Goal: Task Accomplishment & Management: Manage account settings

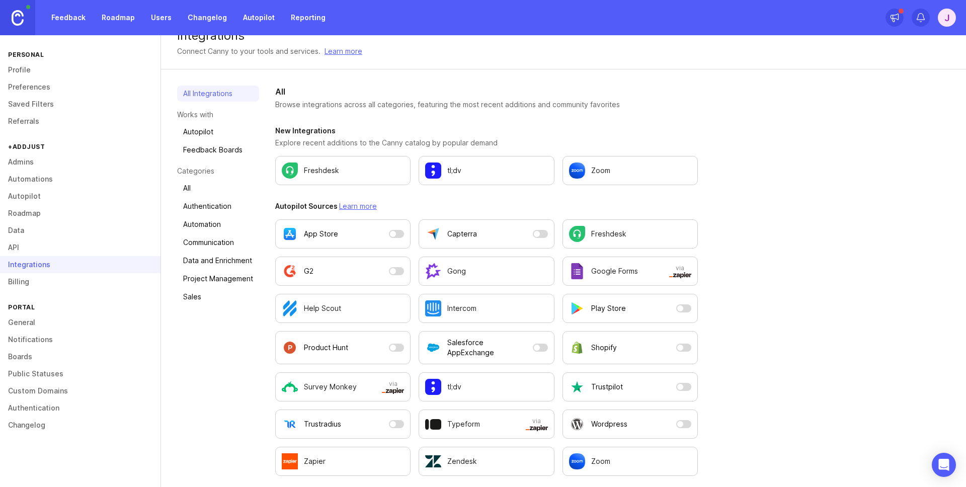
scroll to position [19, 0]
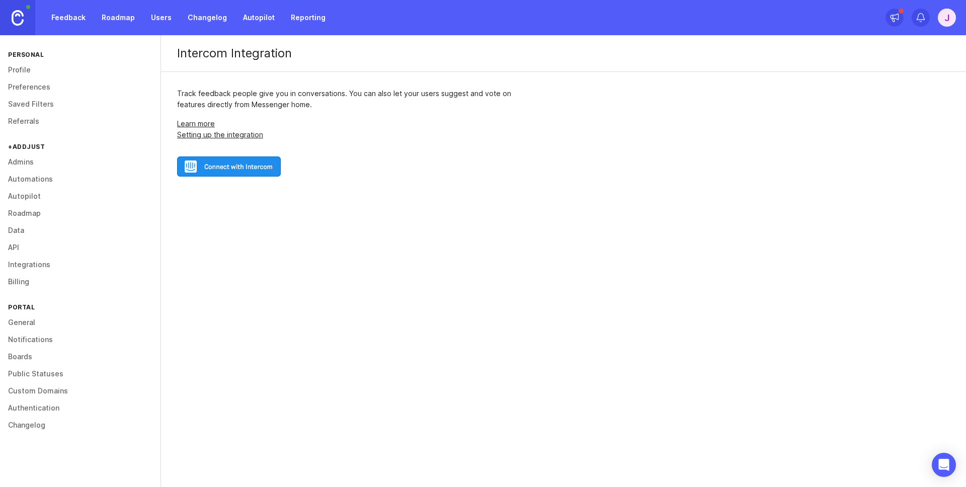
click at [215, 136] on link "Setting up the integration" at bounding box center [220, 134] width 86 height 9
click at [262, 163] on img at bounding box center [229, 166] width 104 height 20
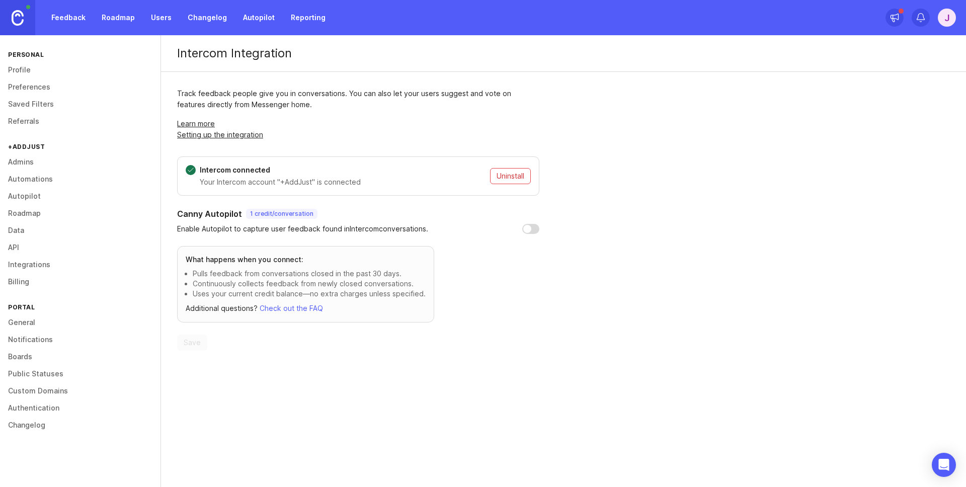
click at [47, 263] on link "Integrations" at bounding box center [80, 264] width 160 height 17
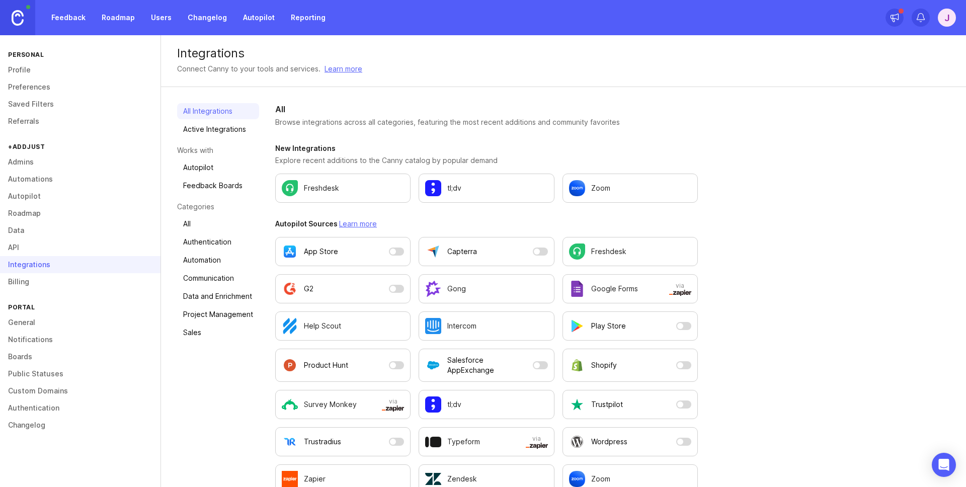
click at [212, 125] on link "Active Integrations" at bounding box center [218, 129] width 82 height 16
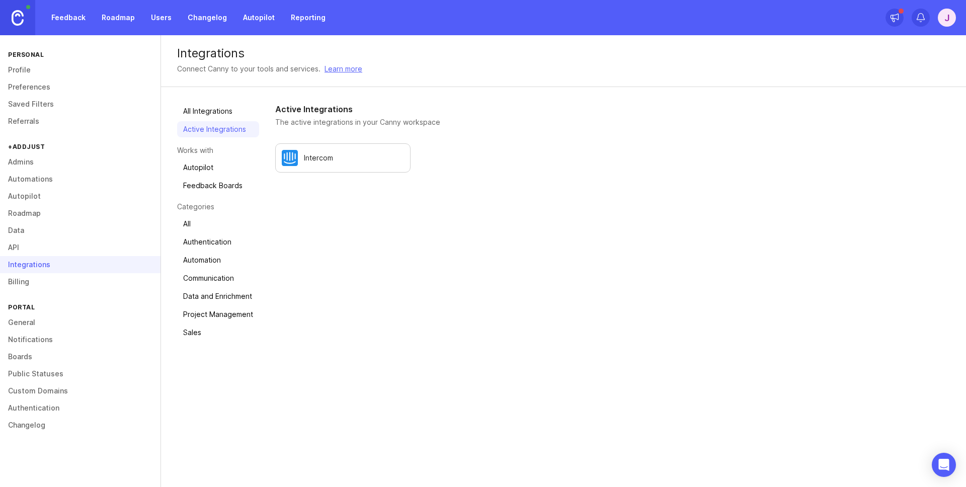
click at [216, 113] on link "All Integrations" at bounding box center [218, 111] width 82 height 16
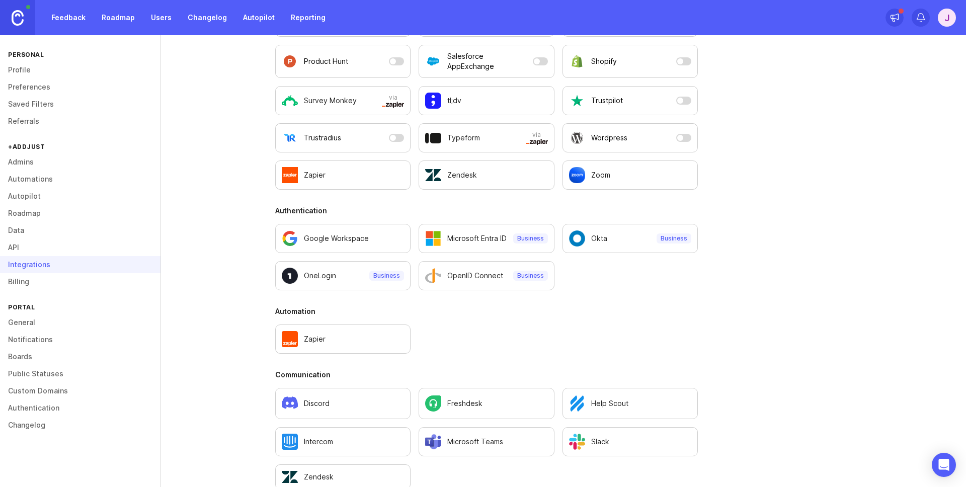
scroll to position [535, 0]
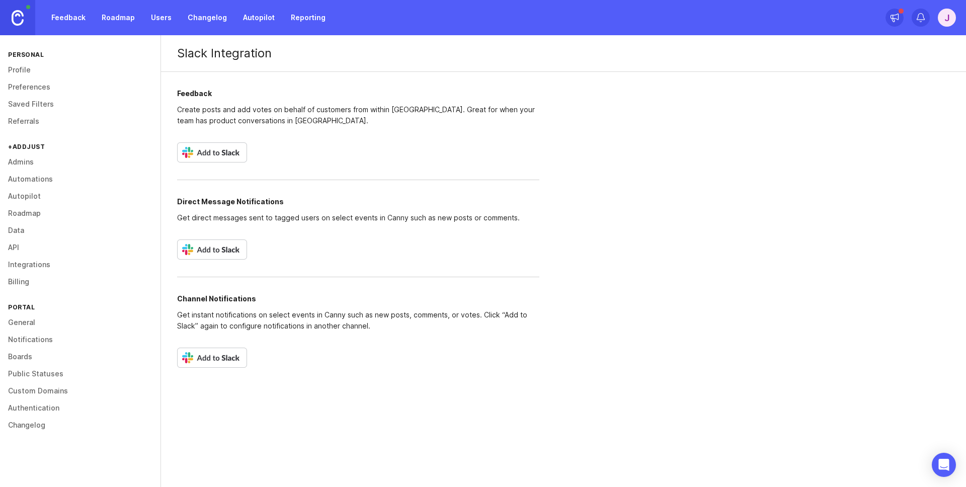
click at [222, 149] on img at bounding box center [212, 152] width 70 height 20
click at [164, 18] on link "Users" at bounding box center [161, 18] width 33 height 18
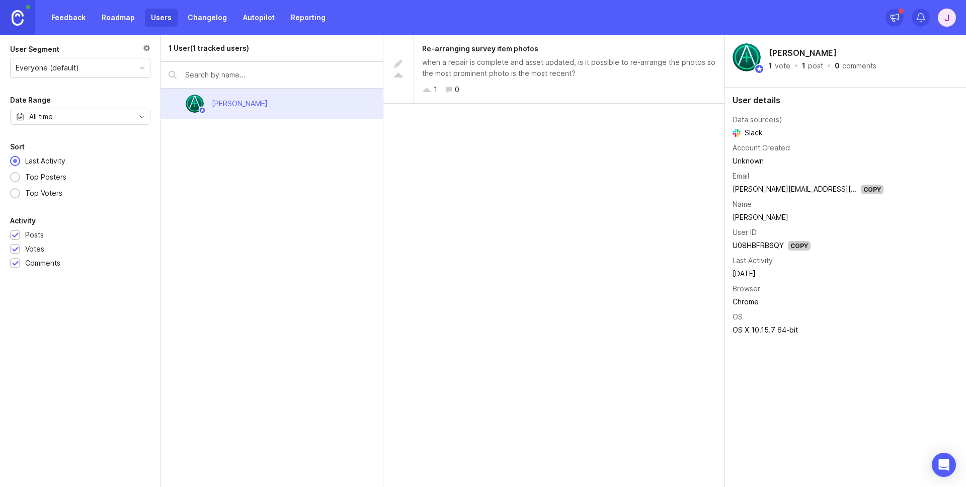
click at [512, 64] on div "when a repair is complete and asset updated, is it possible to re-arrange the p…" at bounding box center [569, 68] width 294 height 22
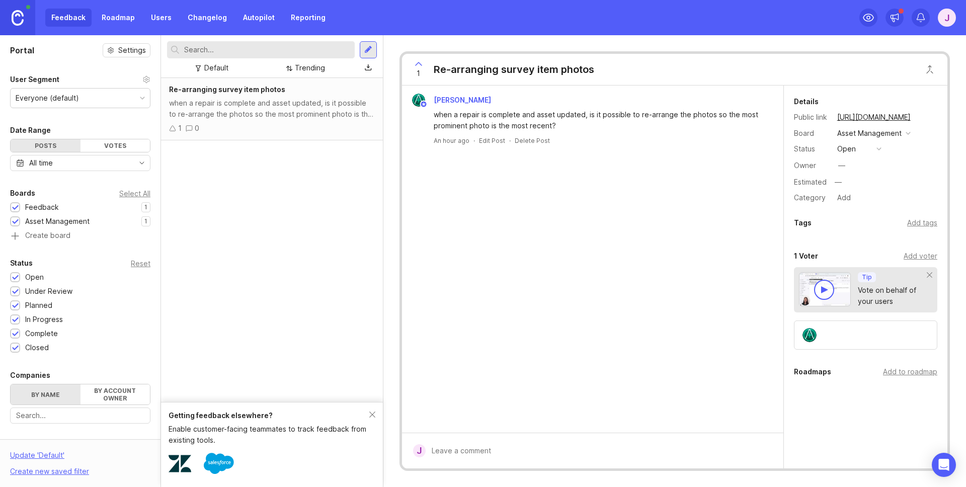
click at [881, 149] on button "open" at bounding box center [859, 148] width 50 height 13
click at [860, 185] on div "under review" at bounding box center [864, 185] width 51 height 9
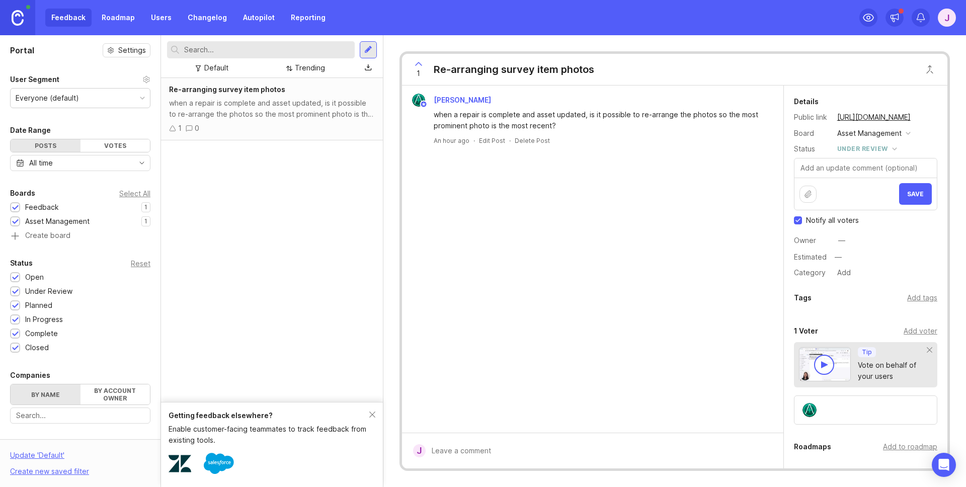
click at [842, 239] on div "—" at bounding box center [841, 240] width 7 height 11
click at [863, 238] on div "Owner —" at bounding box center [865, 240] width 143 height 15
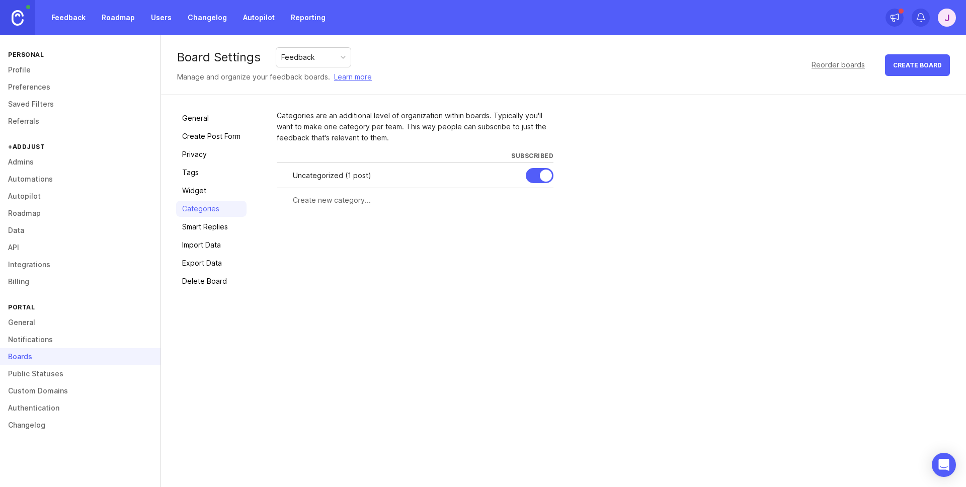
click at [66, 13] on link "Feedback" at bounding box center [68, 18] width 46 height 18
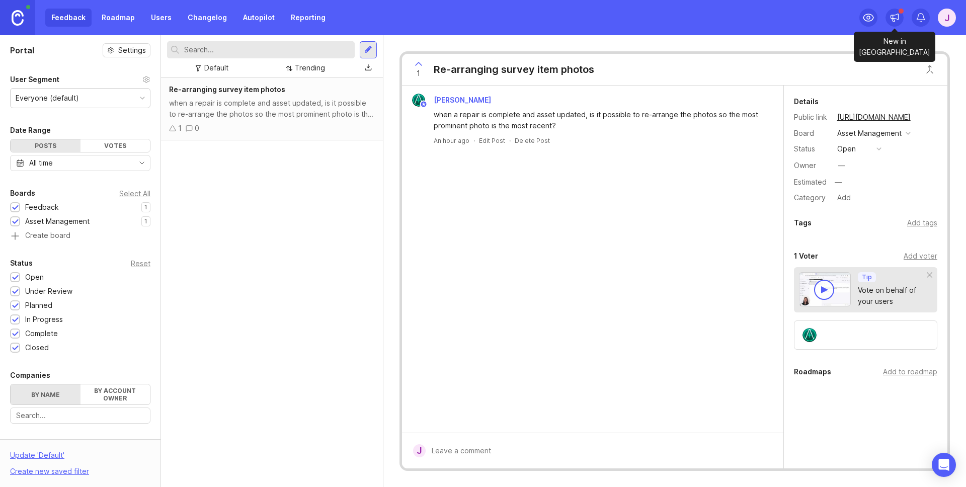
click at [852, 21] on div "Feedback Roadmap Users Changelog Autopilot Reporting J" at bounding box center [483, 17] width 966 height 35
click at [863, 19] on icon at bounding box center [868, 17] width 10 height 7
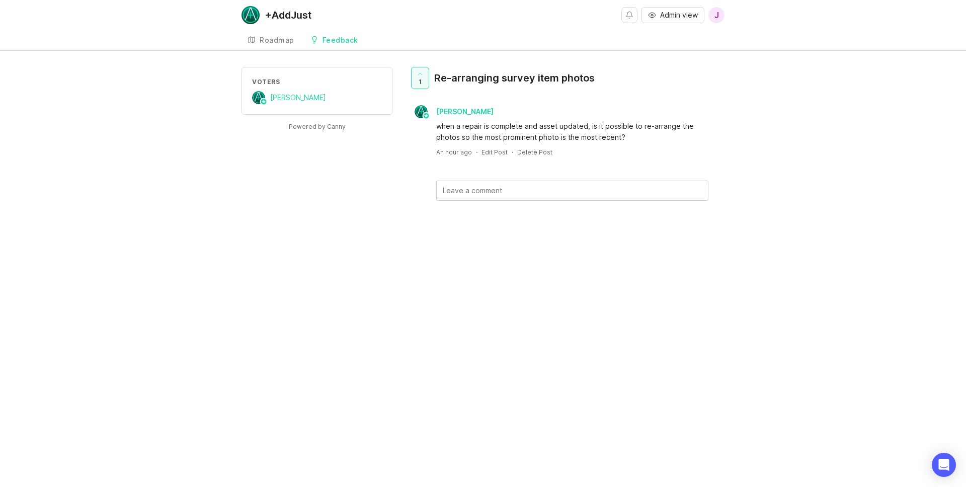
click at [282, 40] on div "Roadmap" at bounding box center [277, 40] width 35 height 7
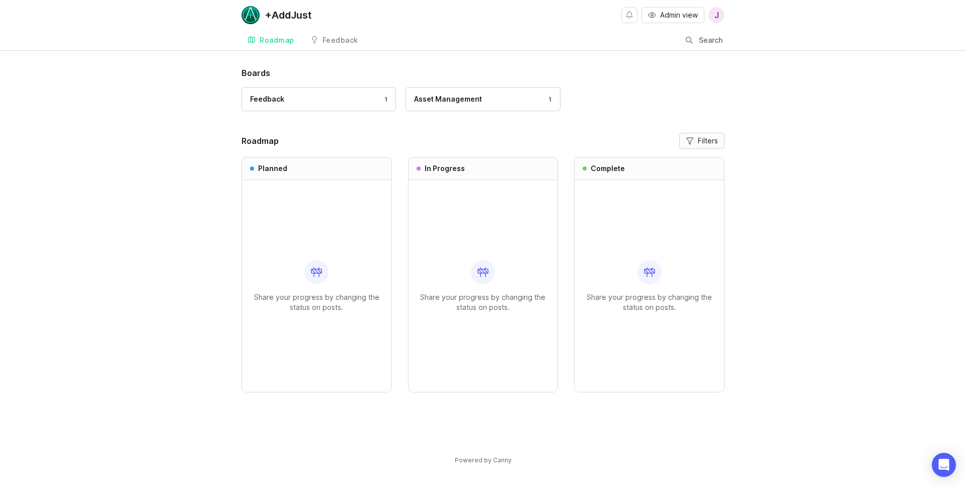
click at [698, 142] on span "Filters" at bounding box center [708, 141] width 20 height 10
click at [534, 137] on header "Filters Select none" at bounding box center [603, 146] width 141 height 19
click at [476, 130] on div "Boards Feedback 1 Asset Management 1 Roadmap Filters Planned Share your progres…" at bounding box center [482, 257] width 483 height 381
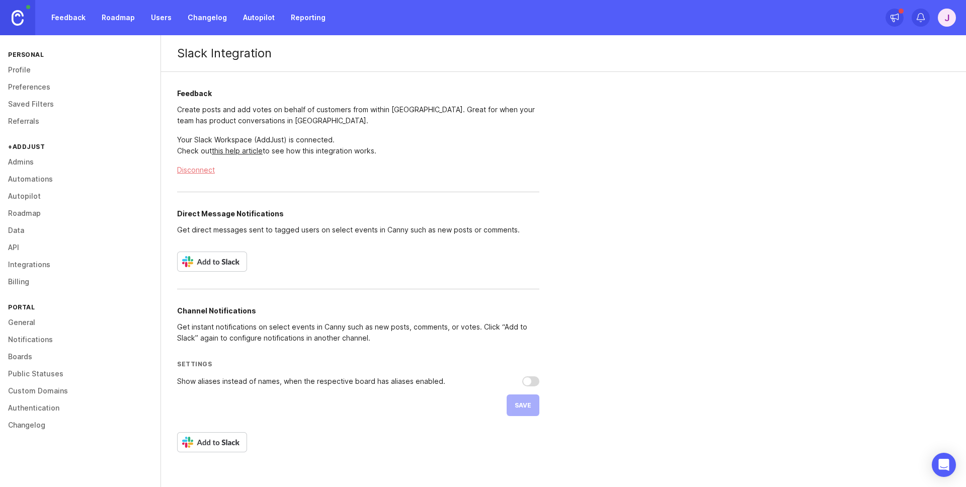
click at [69, 19] on link "Feedback" at bounding box center [68, 18] width 46 height 18
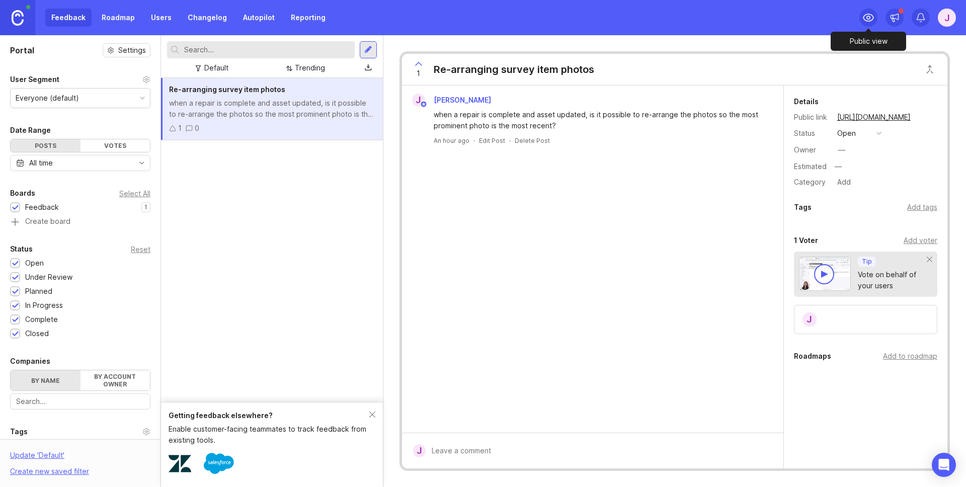
click at [871, 18] on icon at bounding box center [868, 18] width 12 height 12
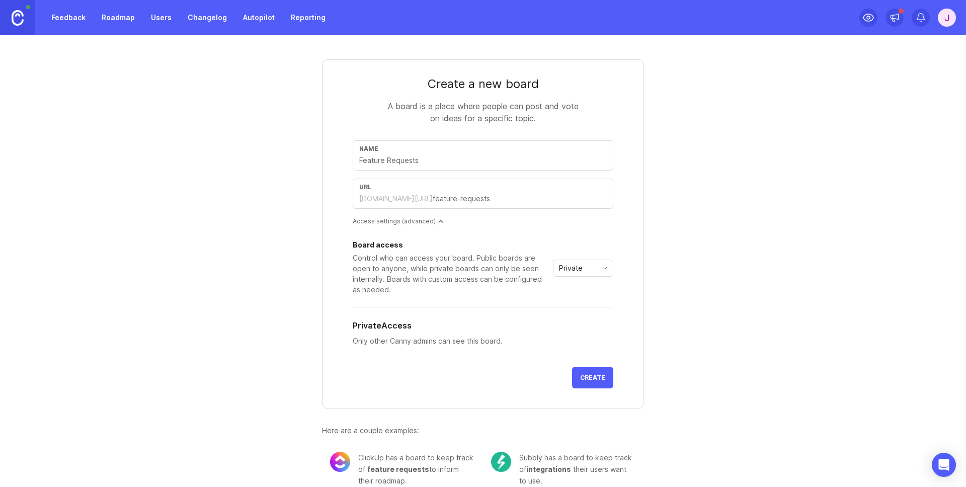
click at [589, 372] on button "Create" at bounding box center [592, 378] width 41 height 22
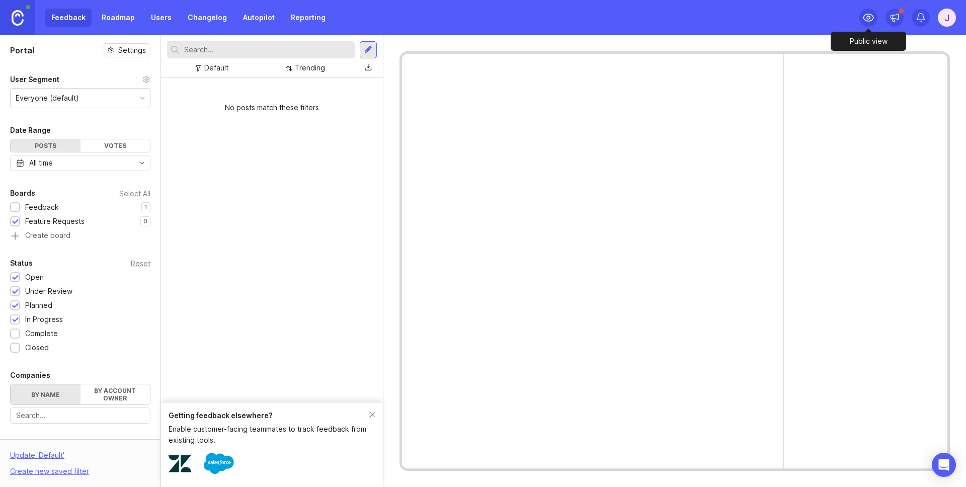
click at [872, 17] on icon at bounding box center [868, 18] width 12 height 12
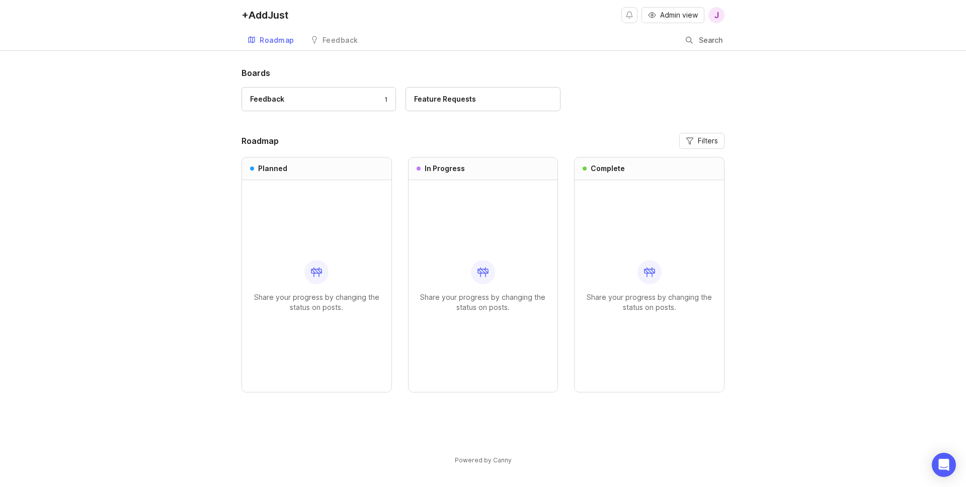
click at [333, 37] on div "Feedback" at bounding box center [340, 40] width 36 height 7
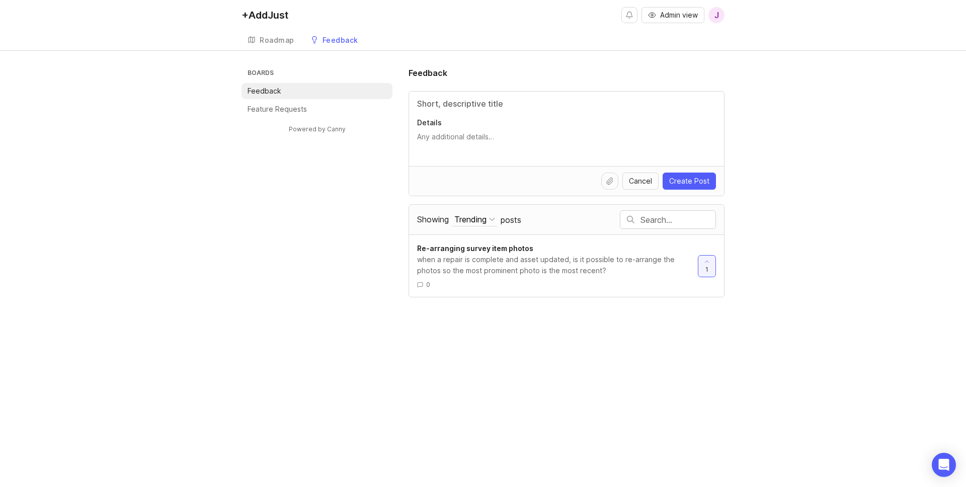
click at [269, 39] on div "Roadmap" at bounding box center [277, 40] width 35 height 7
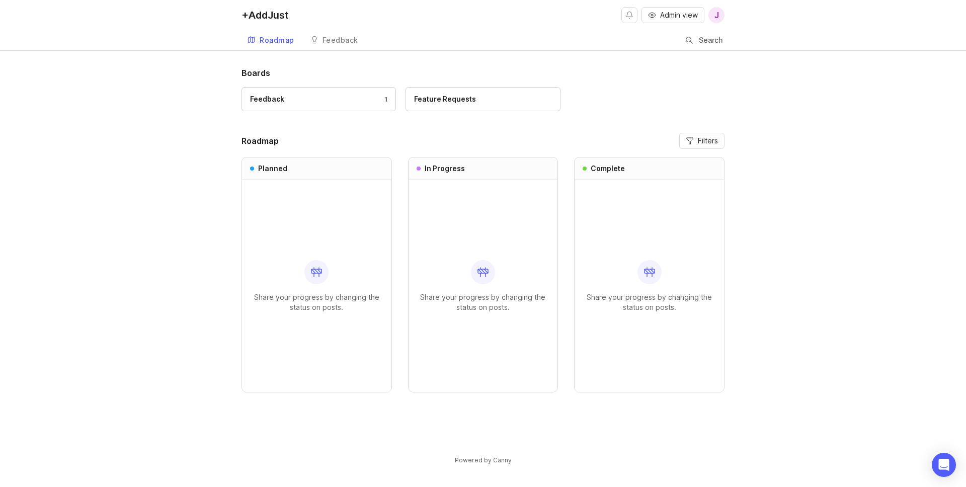
click at [474, 95] on div "Feature Requests" at bounding box center [482, 99] width 137 height 11
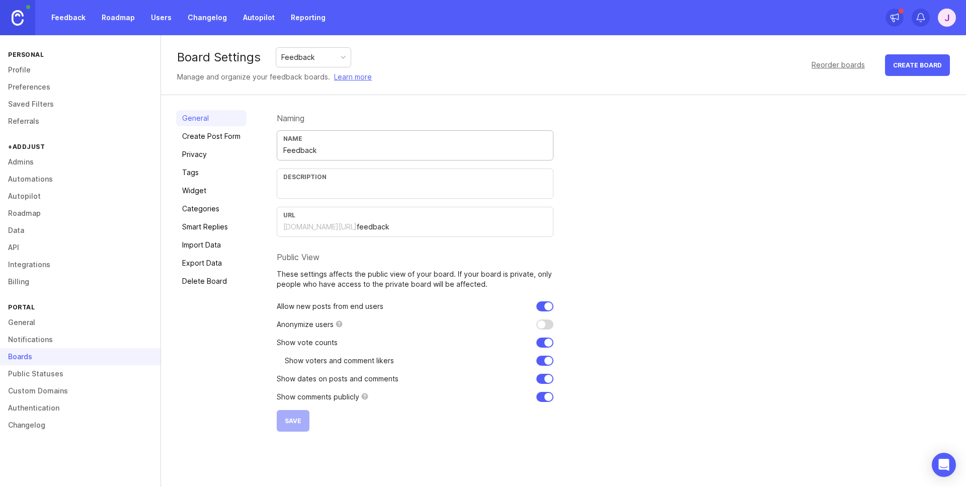
drag, startPoint x: 325, startPoint y: 151, endPoint x: 282, endPoint y: 152, distance: 43.3
click at [282, 152] on div "Name Feedback" at bounding box center [415, 145] width 277 height 30
type input "S"
click at [312, 152] on input "Asset mamgement" at bounding box center [415, 150] width 264 height 11
click at [315, 151] on input "Asset mamgement" at bounding box center [415, 150] width 264 height 11
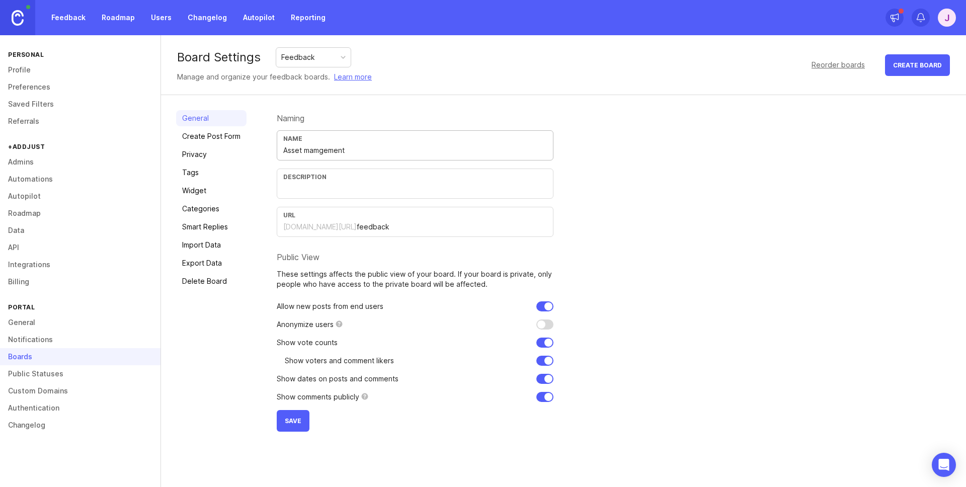
click at [319, 150] on input "Asset mamgement" at bounding box center [415, 150] width 264 height 11
click at [388, 148] on input "Asset management" at bounding box center [415, 150] width 264 height 11
click at [313, 150] on input "Asset management" at bounding box center [415, 150] width 264 height 11
click at [308, 150] on input "Asset management" at bounding box center [415, 150] width 264 height 11
type input "Asset Management"
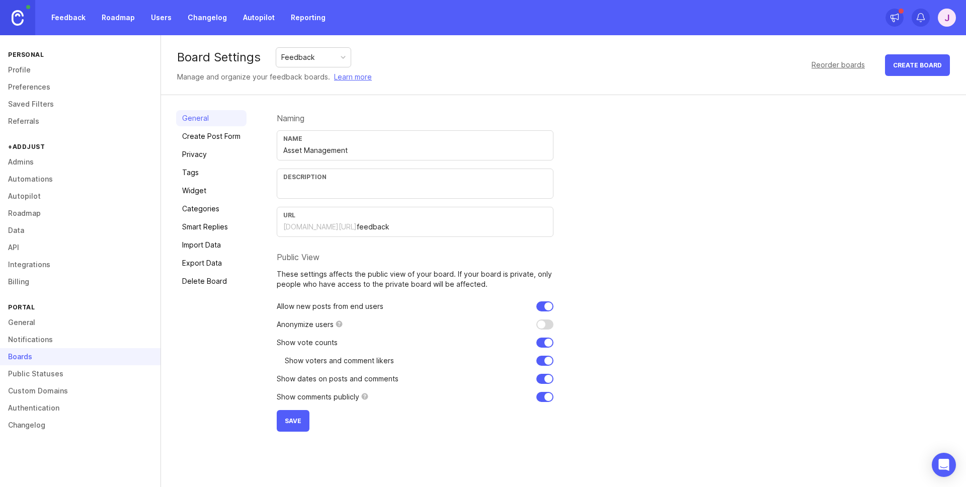
click at [769, 148] on div "Naming Name Asset Management Description URL addjust.canny.io/ feedback Public …" at bounding box center [614, 270] width 674 height 321
click at [306, 186] on input "text" at bounding box center [415, 188] width 264 height 11
type input "Feedback or feature request for Asset management"
click at [602, 205] on div "Naming Name Asset Management Description Feedback or feature request for Asset …" at bounding box center [614, 270] width 674 height 321
click at [429, 93] on div "Board Settings Feedback Manage and organize your feedback boards. Learn more Re…" at bounding box center [563, 65] width 805 height 60
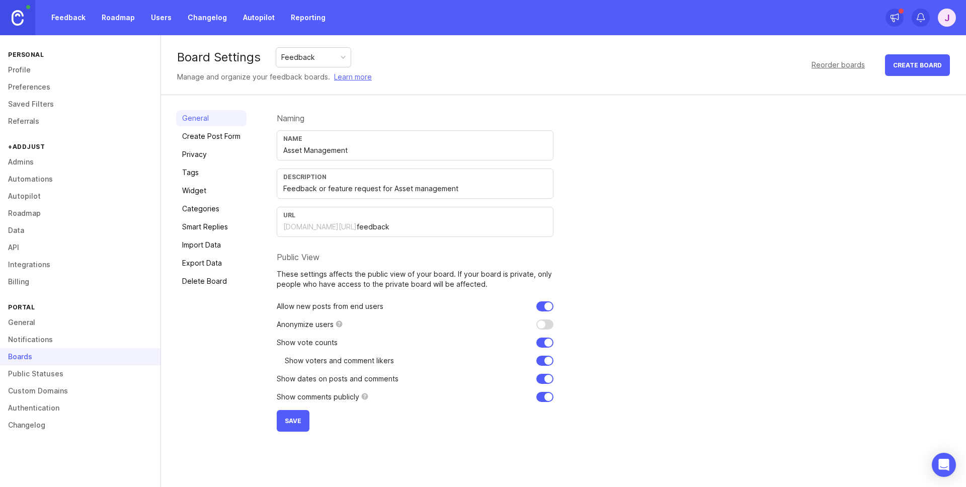
click at [288, 421] on span "Save" at bounding box center [293, 421] width 17 height 8
click at [334, 57] on div "Asset Management" at bounding box center [313, 57] width 64 height 11
click at [368, 145] on input "Feature Requests" at bounding box center [415, 150] width 264 height 11
drag, startPoint x: 348, startPoint y: 150, endPoint x: 273, endPoint y: 151, distance: 75.5
click at [273, 151] on div "General Create Post Form Privacy Tags Widget Categories Smart Replies Import Da…" at bounding box center [563, 271] width 805 height 352
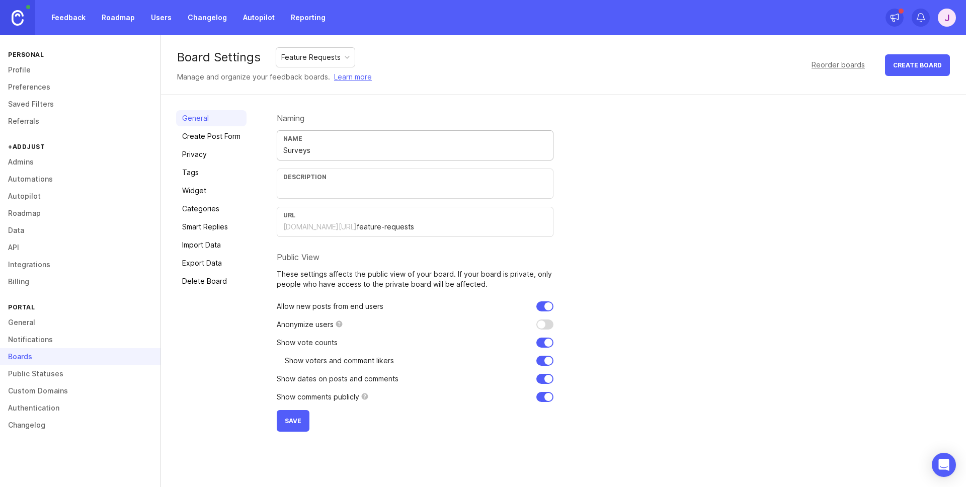
type input "Surveys"
click at [656, 210] on div "Naming Name Surveys Description URL addjust.canny.io/ feature-requests Public V…" at bounding box center [614, 270] width 674 height 321
click at [315, 148] on input "Surveys" at bounding box center [415, 150] width 264 height 11
click at [316, 192] on input "text" at bounding box center [415, 188] width 264 height 11
click at [400, 220] on div "URL addjust.canny.io/ feature-requests" at bounding box center [415, 222] width 277 height 30
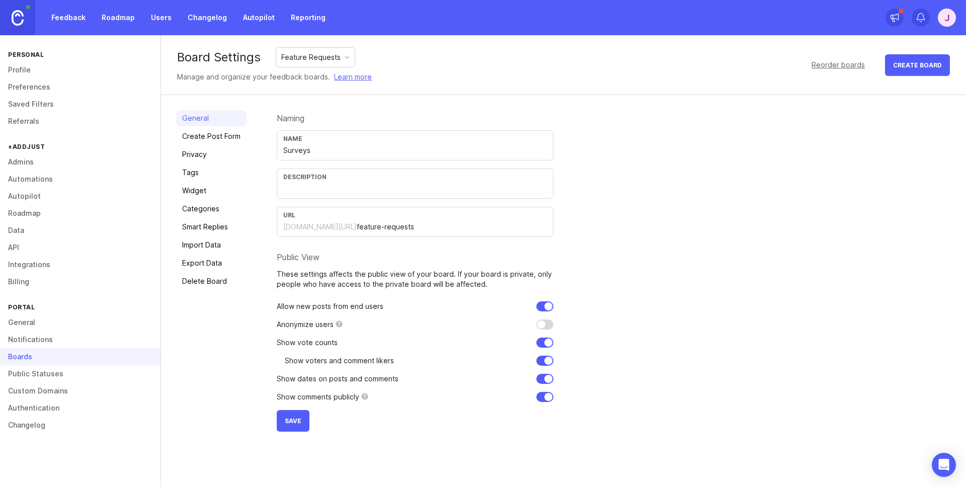
click at [400, 220] on div "URL addjust.canny.io/ feature-requests" at bounding box center [415, 222] width 277 height 30
click at [319, 61] on div "Feature Requests" at bounding box center [310, 57] width 59 height 11
click at [382, 232] on input "feedback" at bounding box center [452, 226] width 190 height 11
drag, startPoint x: 375, startPoint y: 227, endPoint x: 337, endPoint y: 229, distance: 38.3
click at [337, 229] on div "addjust.canny.io/ feedback" at bounding box center [415, 226] width 264 height 11
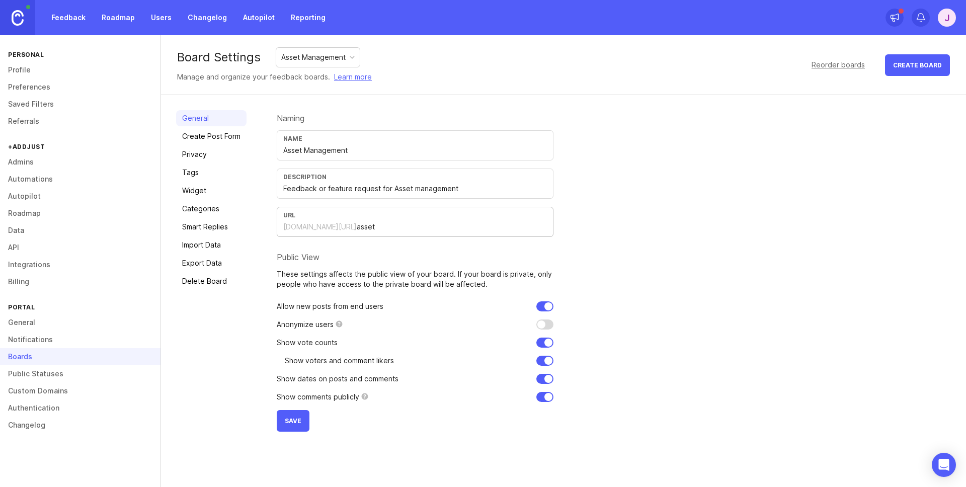
click at [365, 225] on input "asset" at bounding box center [452, 226] width 190 height 11
type input "assetmanagement"
click at [627, 239] on div "Naming Name Asset Management Description Feedback or feature request for Asset …" at bounding box center [614, 270] width 674 height 321
click at [294, 418] on span "Save" at bounding box center [293, 421] width 17 height 8
drag, startPoint x: 343, startPoint y: 151, endPoint x: 283, endPoint y: 151, distance: 60.4
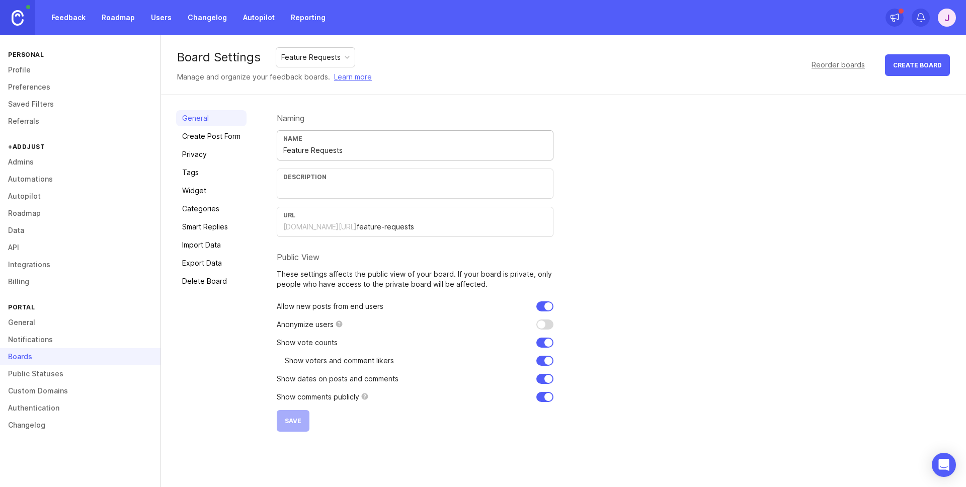
click at [283, 151] on input "Feature Requests" at bounding box center [415, 150] width 264 height 11
type input "Surveys"
click at [415, 218] on div "URL" at bounding box center [415, 215] width 264 height 8
drag, startPoint x: 405, startPoint y: 228, endPoint x: 339, endPoint y: 227, distance: 66.9
click at [339, 227] on div "addjust.canny.io/ feature-requests" at bounding box center [415, 226] width 264 height 11
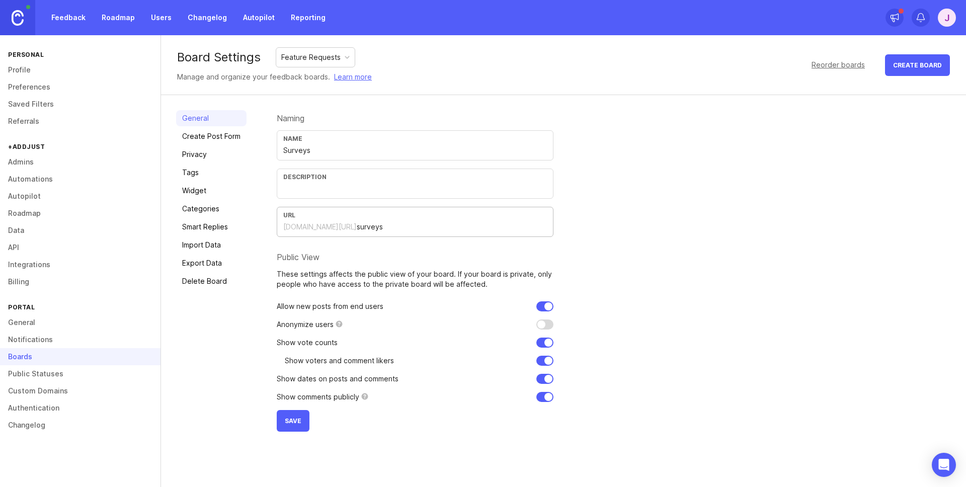
type input "surveys"
click at [306, 187] on input "text" at bounding box center [415, 188] width 264 height 11
type input "Feedback or feature request for Surveys"
click at [285, 420] on span "Save" at bounding box center [293, 421] width 17 height 8
click at [73, 20] on link "Feedback" at bounding box center [68, 18] width 46 height 18
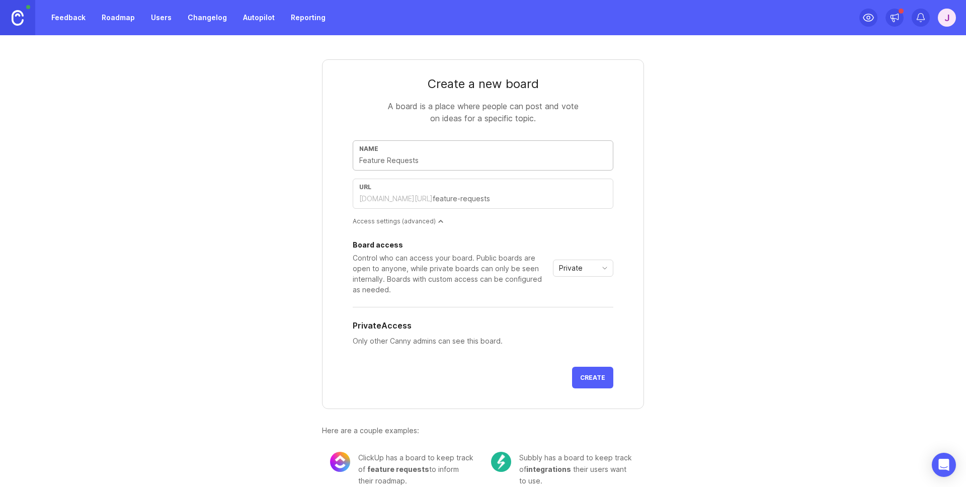
type input "J"
type input "j"
type input "Jo"
type input "jo"
type input "Job"
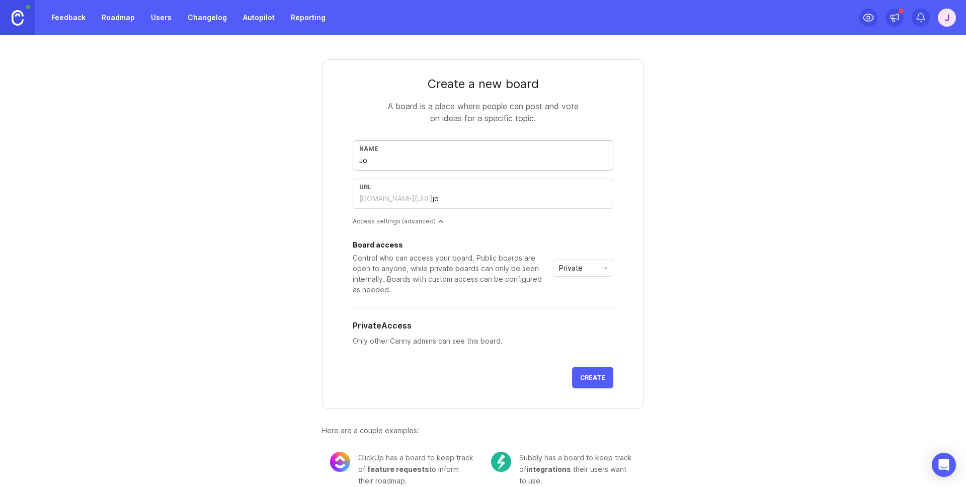
type input "job"
type input "Jobs"
type input "jobs"
type input "Jobs"
click at [587, 374] on span "Create" at bounding box center [592, 378] width 25 height 8
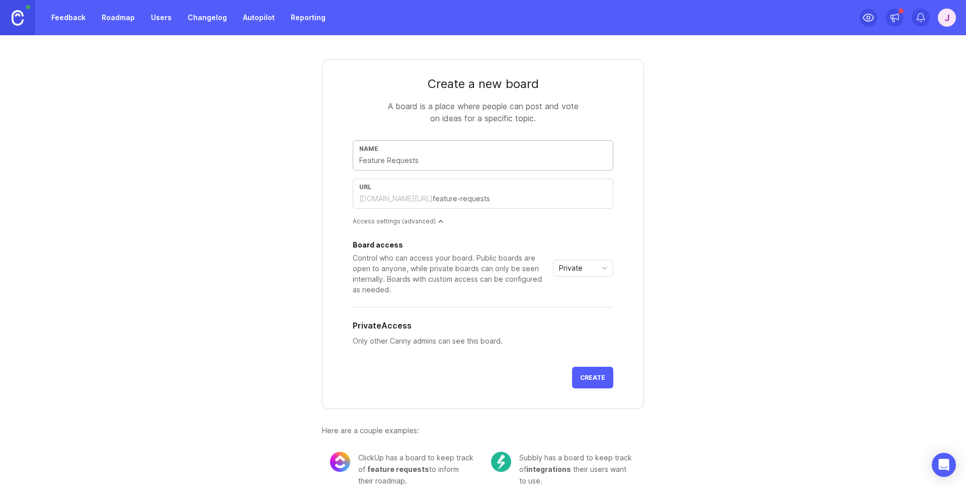
type input "P"
type input "p"
type input "Pr"
type input "pr"
type input "Pro"
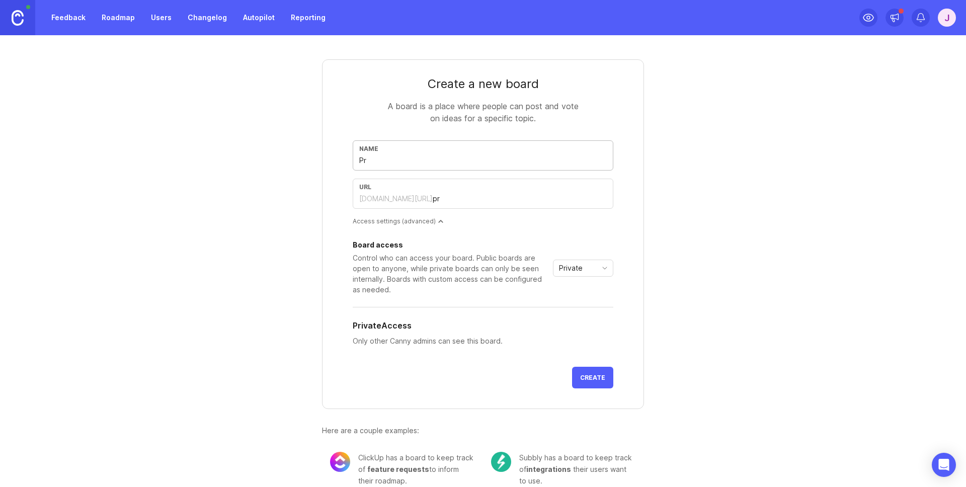
type input "pro"
type input "Proj"
type input "proj"
type input "Proje"
type input "proje"
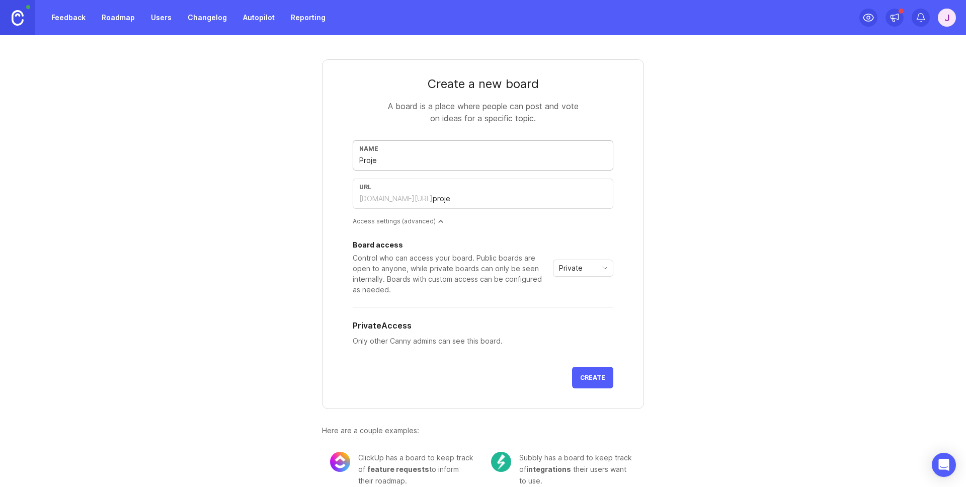
type input "Projec"
type input "projec"
type input "Project"
type input "project"
type input "Projects"
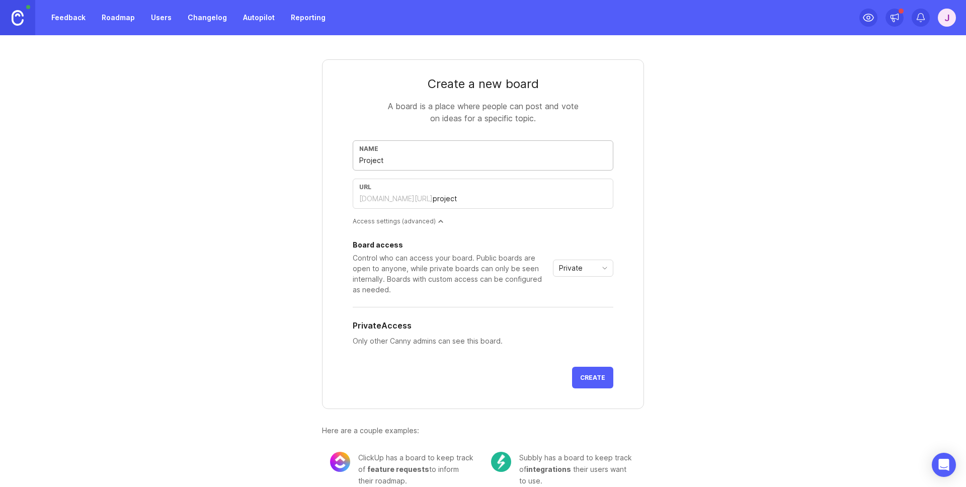
type input "projects"
type input "Projects"
click at [585, 380] on span "Create" at bounding box center [592, 378] width 25 height 8
type input "R"
type input "r"
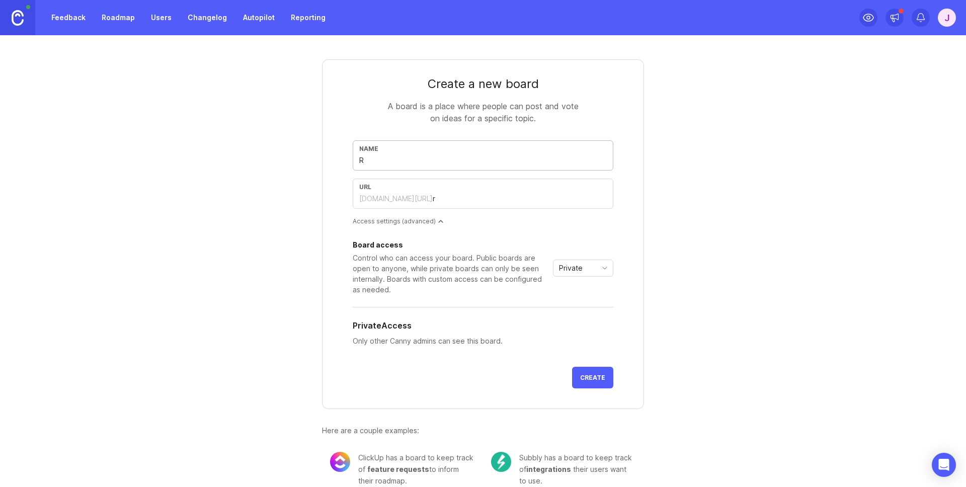
type input "Re"
type input "re"
type input "Ren"
type input "ren"
type input "Rent"
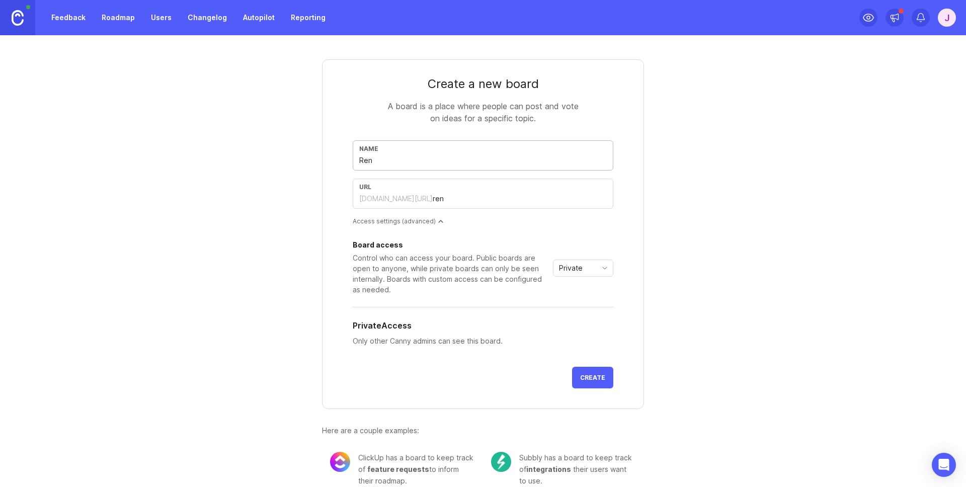
type input "rent"
type input "Renta"
type input "renta"
type input "Rental"
type input "rental"
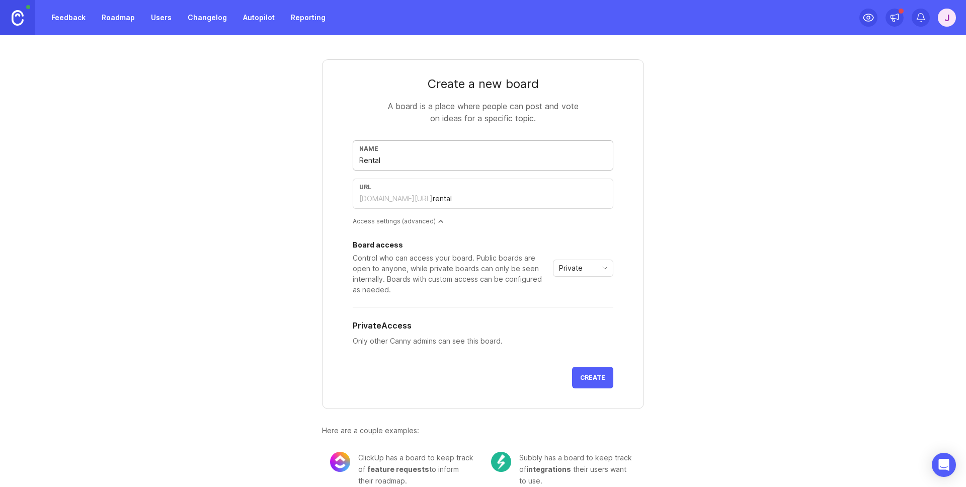
type input "Rental I"
type input "rental-i"
type input "Rental In"
type input "rental-in"
type input "Rental Ins"
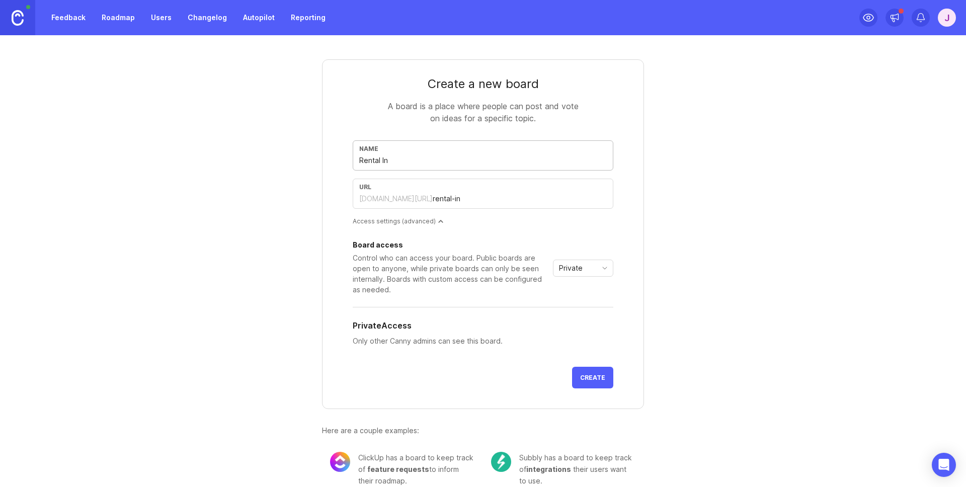
type input "rental-ins"
type input "Rental Insp"
type input "rental-insp"
type input "Rental Inspe"
type input "rental-inspe"
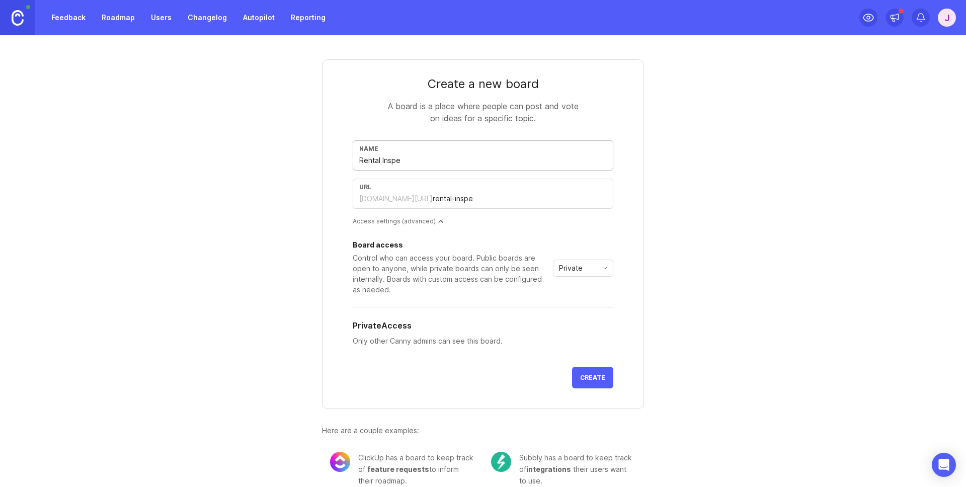
type input "Rental Inspec"
type input "rental-inspec"
type input "Rental Inspect"
type input "rental-inspect"
type input "Rental Inspecti"
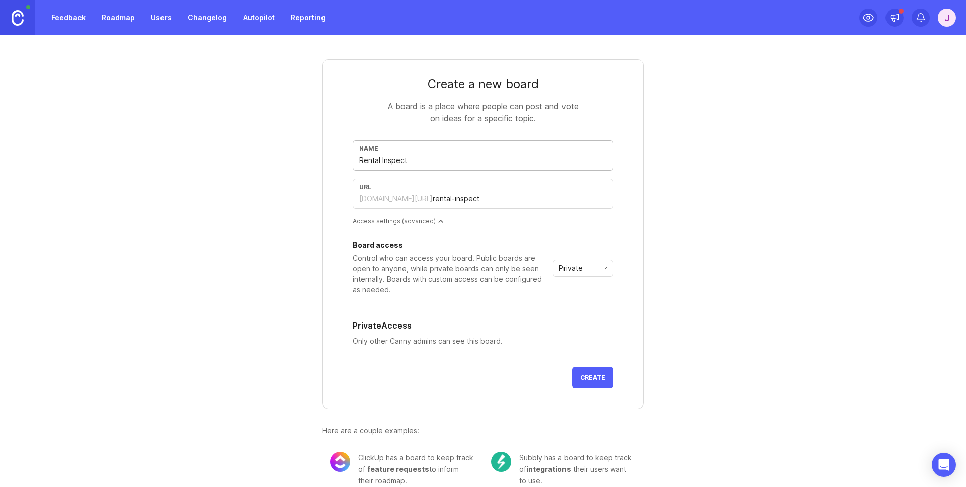
type input "rental-inspecti"
type input "Rental Inspectio"
type input "rental-inspectio"
type input "Rental Inspection"
type input "rental-inspection"
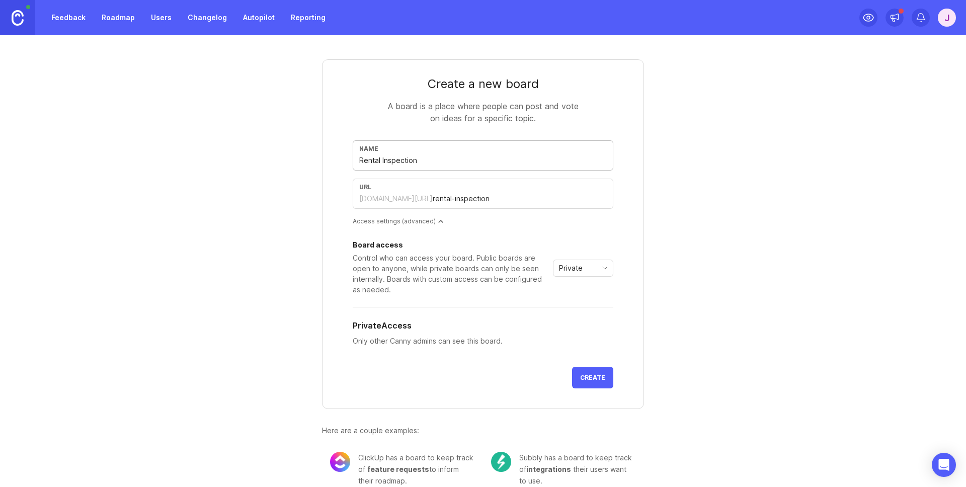
type input "Rental Inspections"
type input "rental-inspections"
type input "Rental Inspections"
click at [597, 379] on span "Create" at bounding box center [592, 378] width 25 height 8
type input "F"
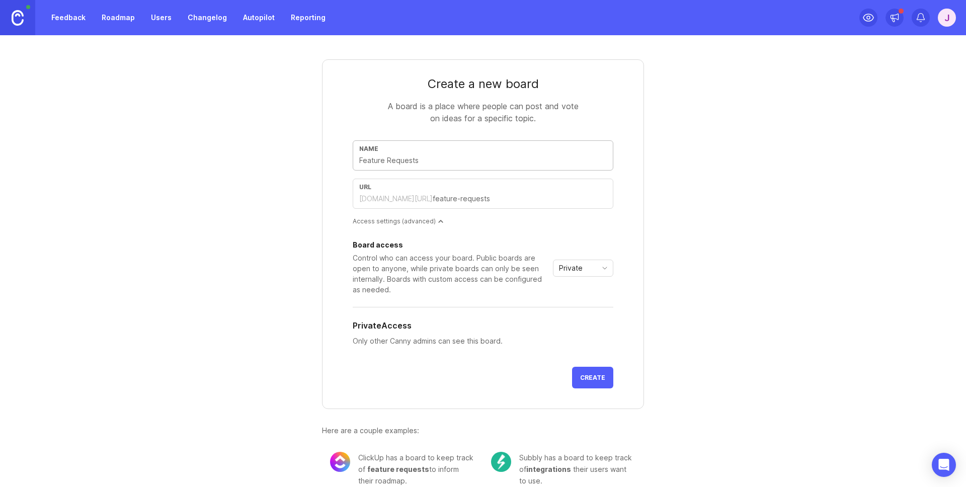
type input "f"
type input "Fr"
type input "fr"
type input "Fra"
type input "fra"
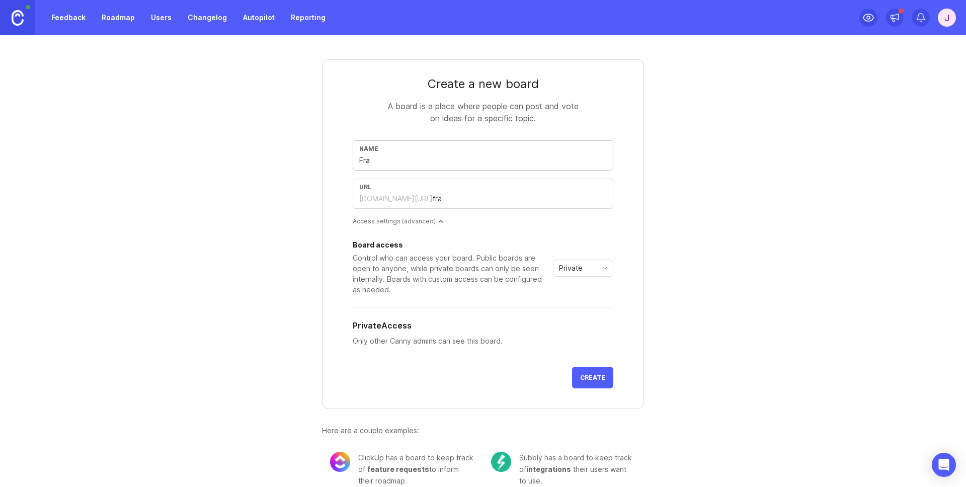
type input "Fram"
type input "fram"
type input "Frame"
type input "frame"
type input "Framew"
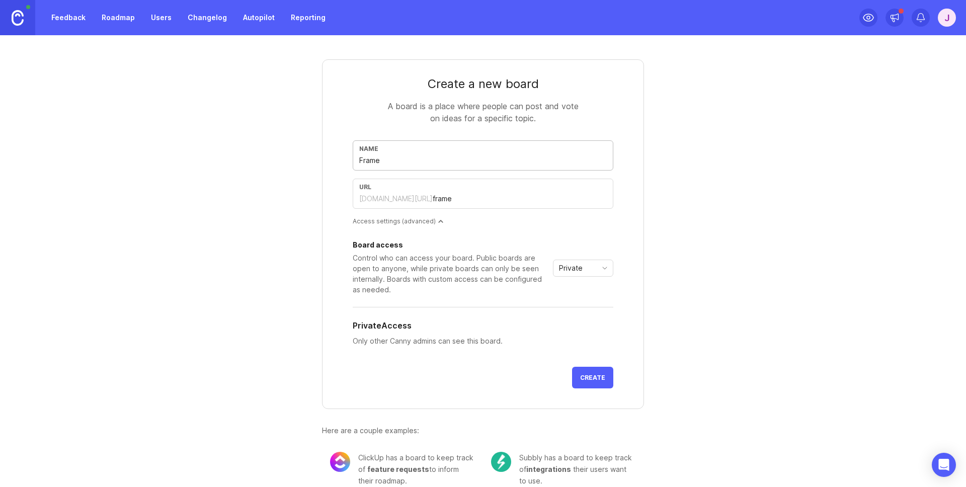
type input "framew"
type input "Framewo"
type input "framewo"
type input "Framewor"
type input "framewor"
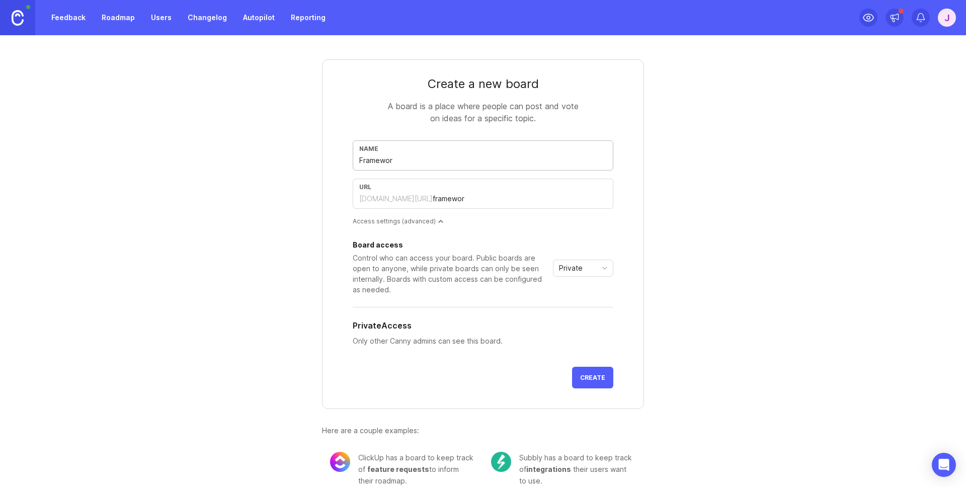
type input "Framework"
type input "framework"
type input "Frameworks"
type input "frameworks"
type input "Frameworks"
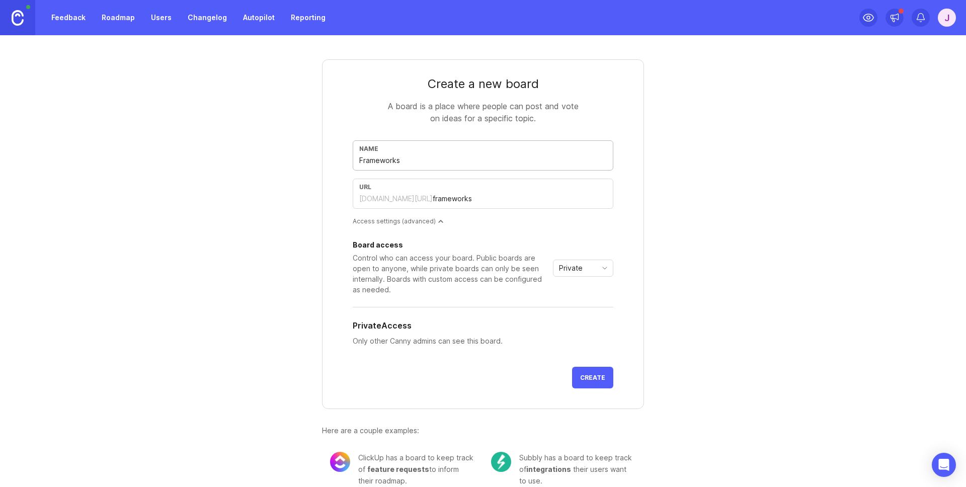
click at [592, 378] on span "Create" at bounding box center [592, 378] width 25 height 8
type input "T"
type input "t"
type input "Te"
type input "te"
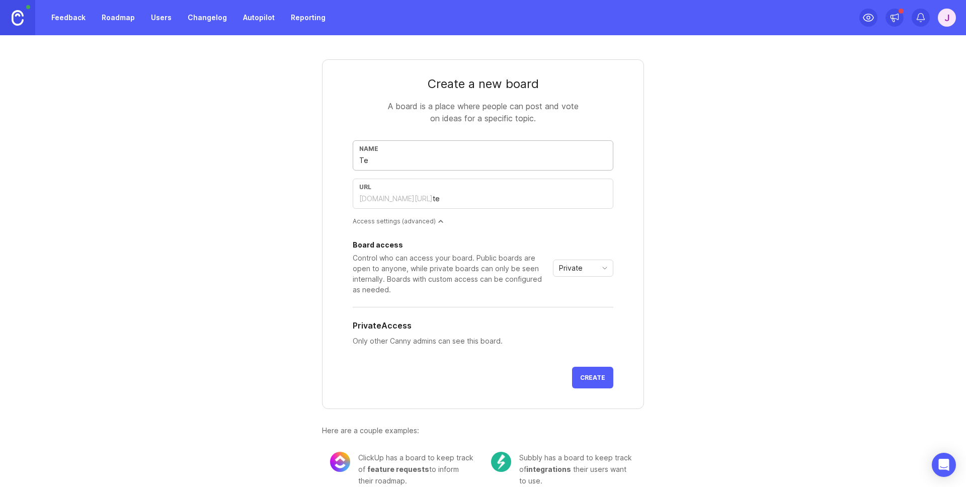
type input "Ten"
type input "ten"
type input "Tena"
type input "tena"
type input "Tenan"
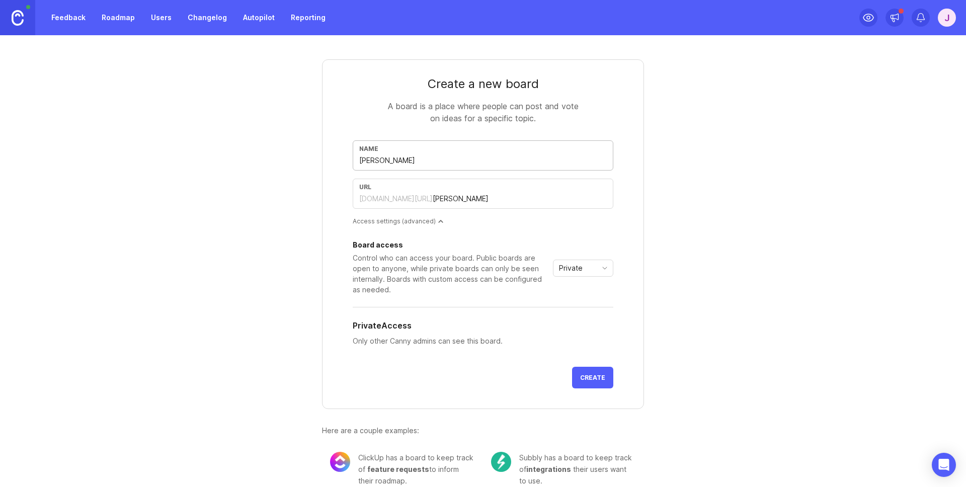
type input "tenan"
type input "Tenant"
type input "tenant"
type input "TenantL"
type input "tenantl"
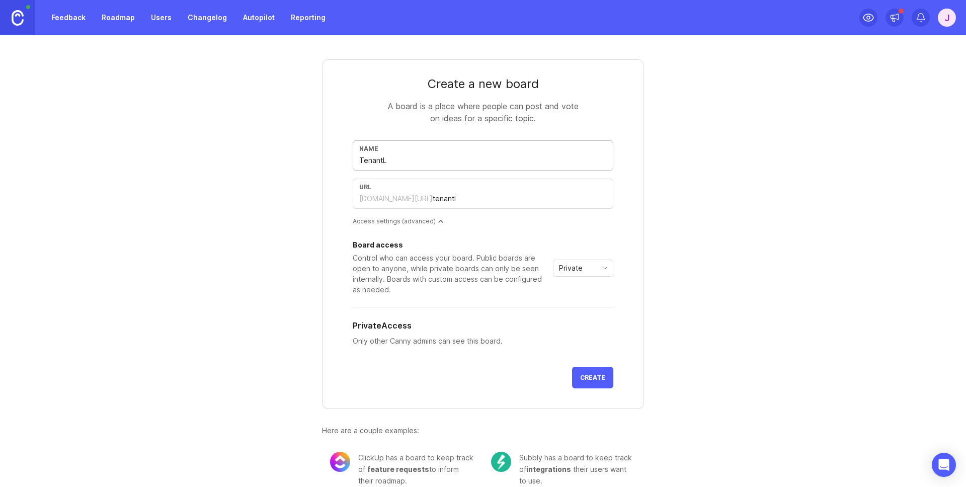
type input "TenantLi"
type input "tenantli"
type input "TenantLin"
type input "tenantlin"
type input "TenantLink"
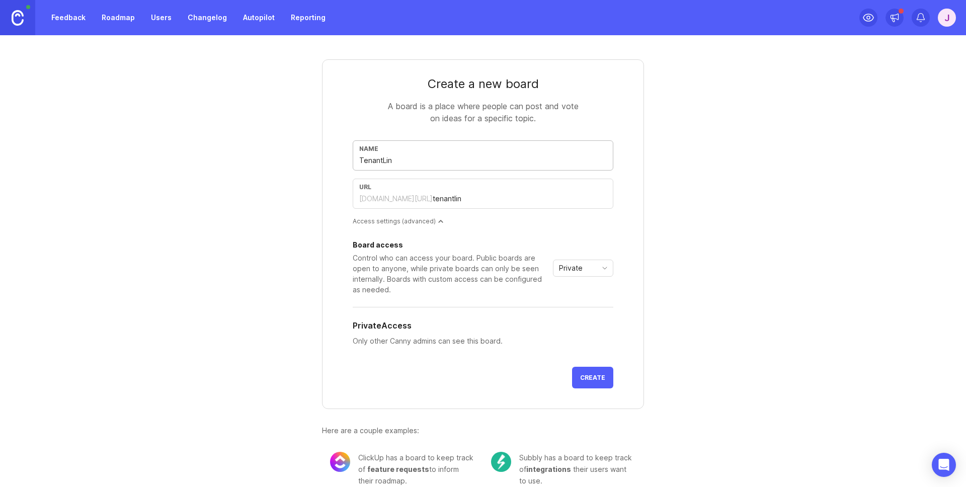
type input "tenantlink"
type input "TenantLink"
click at [594, 378] on span "Create" at bounding box center [592, 378] width 25 height 8
type input "C"
type input "c"
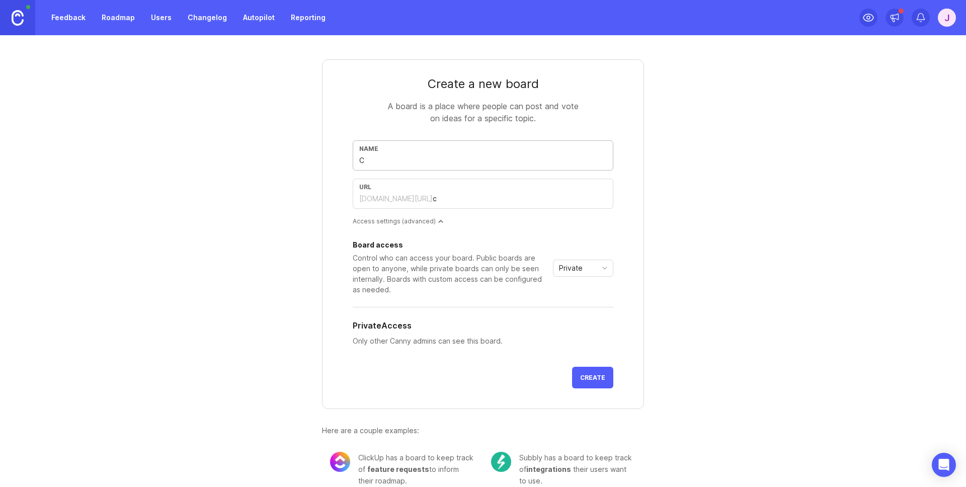
type input "Co"
type input "co"
type input "Cos"
type input "cos"
type input "Cost"
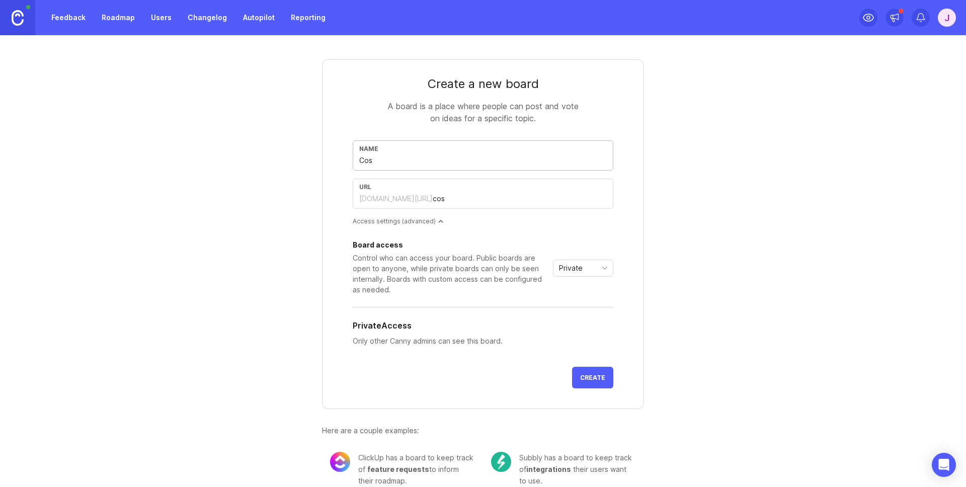
type input "cost"
type input "Costb"
type input "costb"
type input "Cost"
type input "cost"
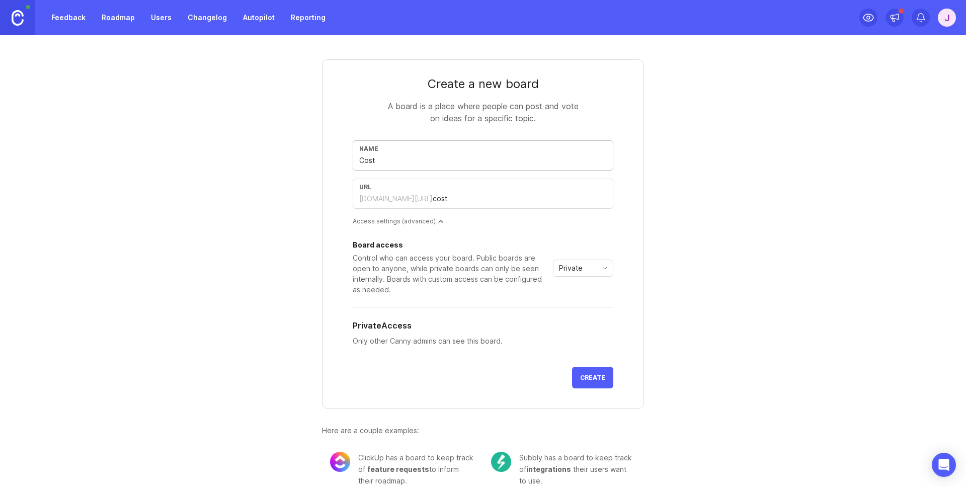
type input "Cost B"
type input "cost-b"
type input "Cost Bo"
type input "cost-bo"
type input "Cost Boo"
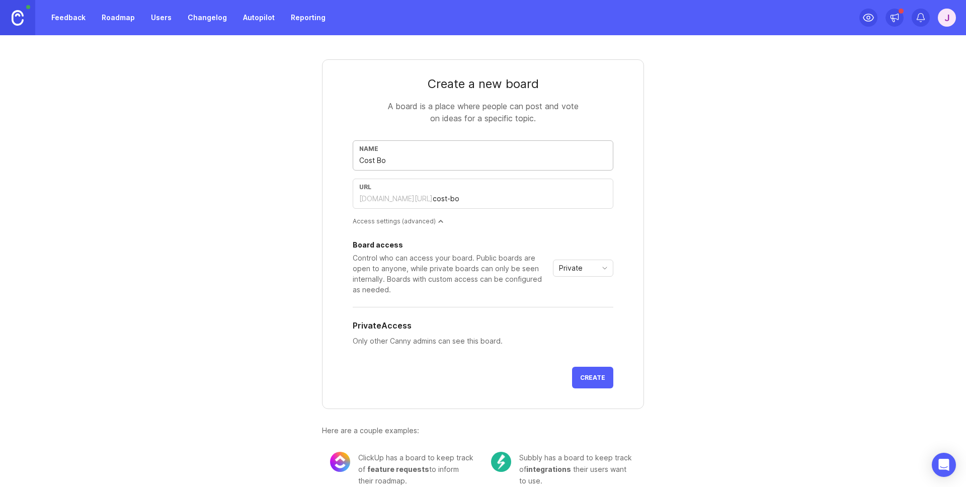
type input "cost-boo"
type input "Cost Book"
type input "cost-book"
type input "Cost Book"
click at [594, 376] on span "Create" at bounding box center [592, 378] width 25 height 8
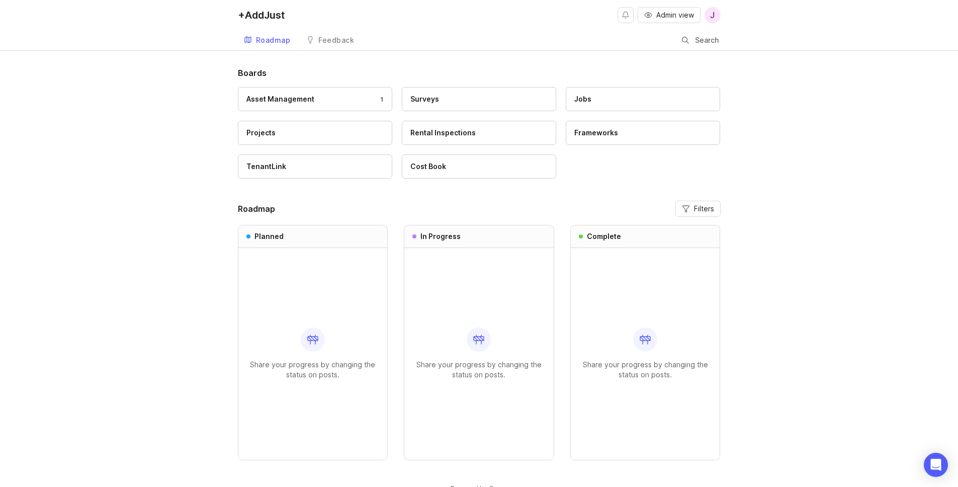
click at [334, 41] on div "Feedback" at bounding box center [336, 40] width 36 height 7
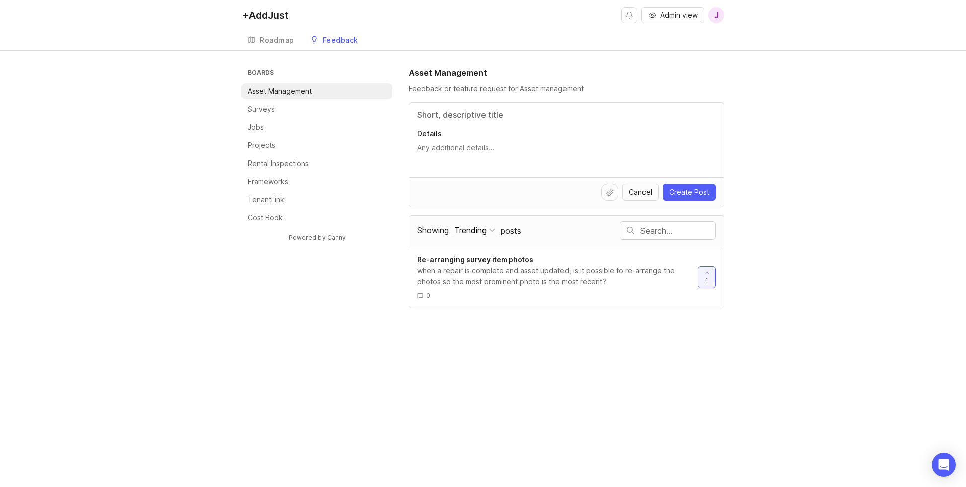
click at [272, 42] on div "Roadmap" at bounding box center [277, 40] width 35 height 7
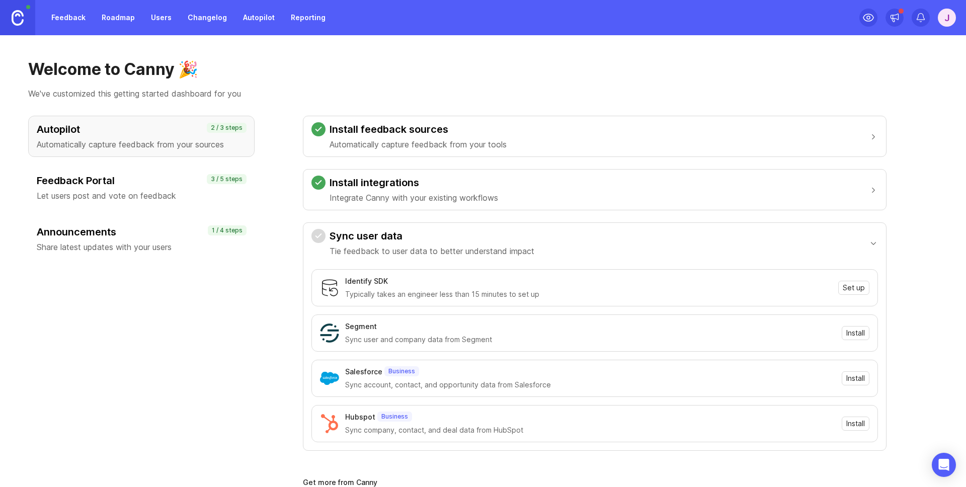
click at [944, 15] on div "J" at bounding box center [947, 18] width 18 height 18
click at [897, 120] on div "Settings Logout" at bounding box center [911, 138] width 101 height 43
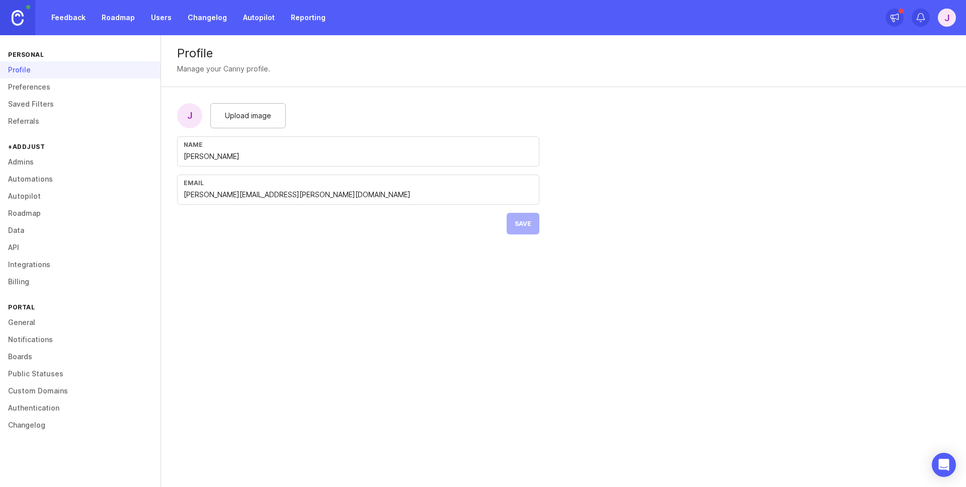
click at [244, 114] on span "Upload image" at bounding box center [248, 115] width 46 height 11
click at [247, 115] on span "Upload image" at bounding box center [248, 115] width 46 height 11
click at [239, 112] on span "Upload image" at bounding box center [248, 115] width 46 height 11
click at [525, 219] on button "Save" at bounding box center [523, 224] width 33 height 22
click at [69, 18] on link "Feedback" at bounding box center [68, 18] width 46 height 18
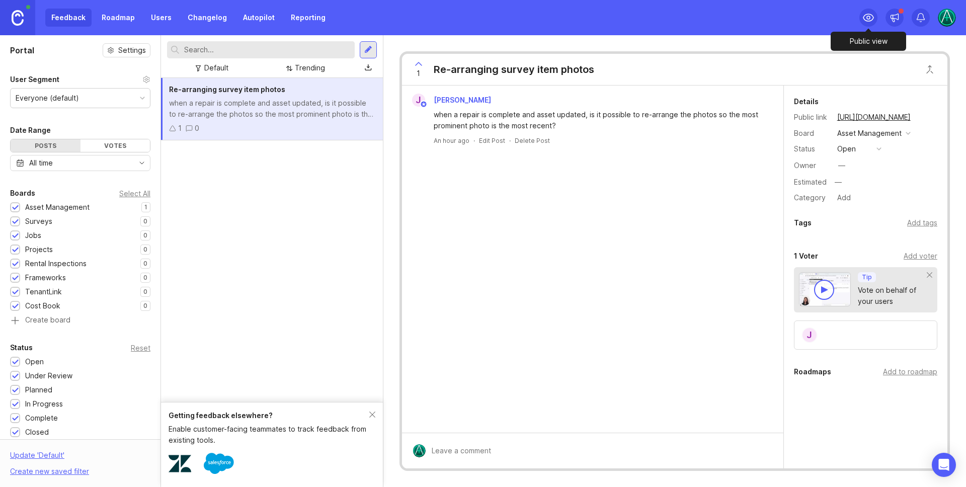
click at [860, 17] on div at bounding box center [868, 18] width 18 height 18
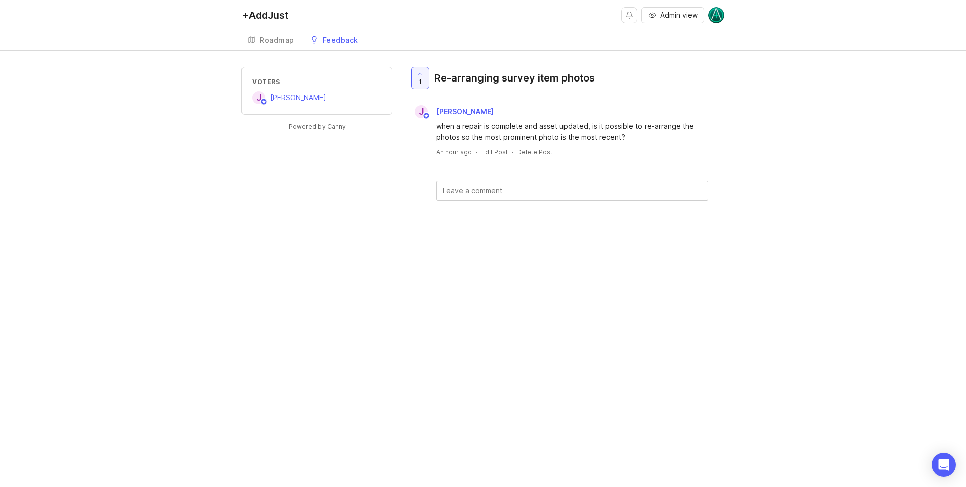
click at [269, 13] on div "+AddJust" at bounding box center [264, 15] width 47 height 10
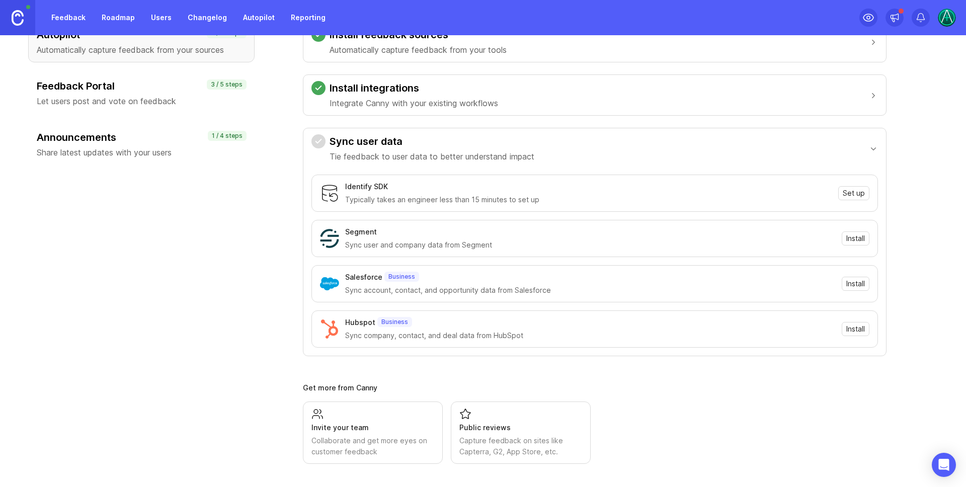
scroll to position [96, 0]
click at [158, 77] on div "Feedback Portal Let users post and vote on feedback 3 / 5 steps" at bounding box center [141, 91] width 226 height 41
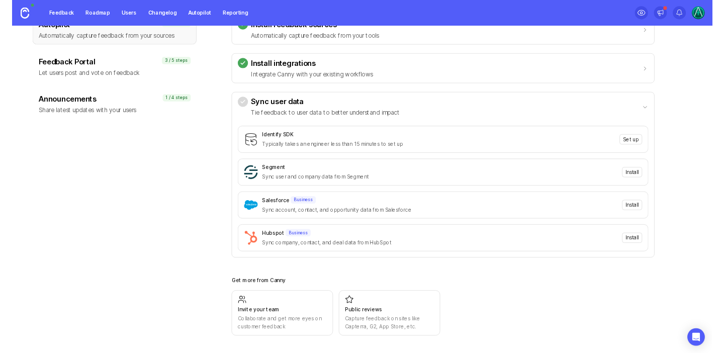
scroll to position [15, 0]
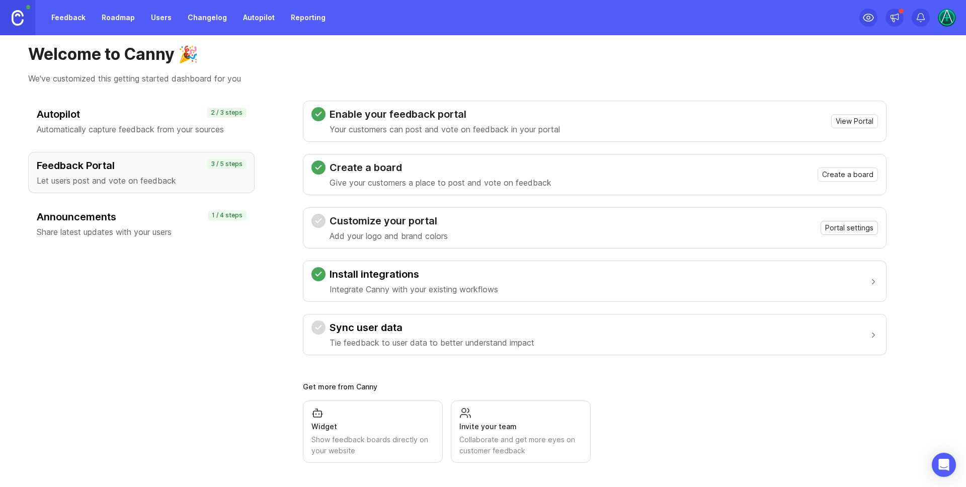
click at [850, 224] on span "Portal settings" at bounding box center [849, 228] width 48 height 10
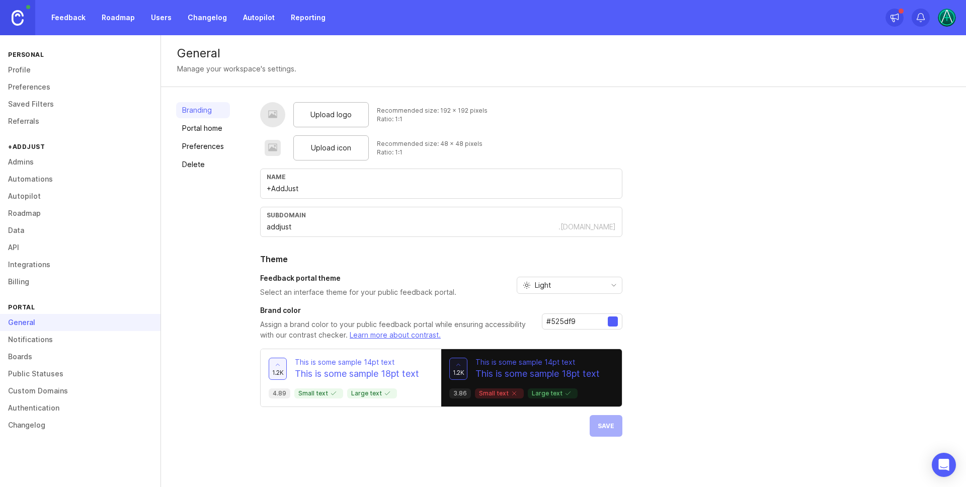
click at [345, 110] on span "Upload logo" at bounding box center [330, 114] width 41 height 11
click at [331, 148] on span "Upload icon" at bounding box center [331, 147] width 40 height 11
click at [612, 322] on div at bounding box center [613, 321] width 10 height 10
click at [577, 318] on input "#525df9" at bounding box center [576, 321] width 61 height 11
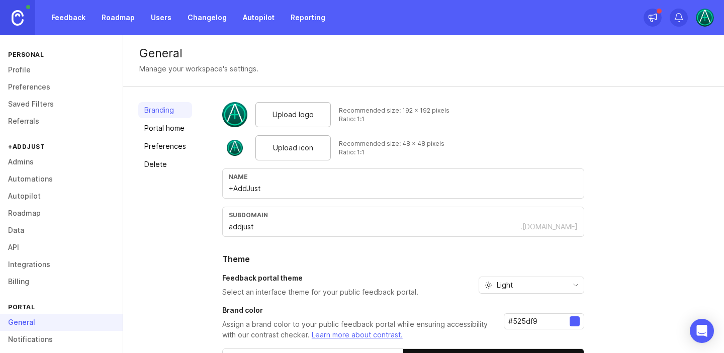
drag, startPoint x: 541, startPoint y: 319, endPoint x: 497, endPoint y: 320, distance: 44.3
click at [497, 320] on div "Brand color Assign a brand color to your public feedback portal while ensuring …" at bounding box center [403, 322] width 362 height 35
paste input "1fd7a7"
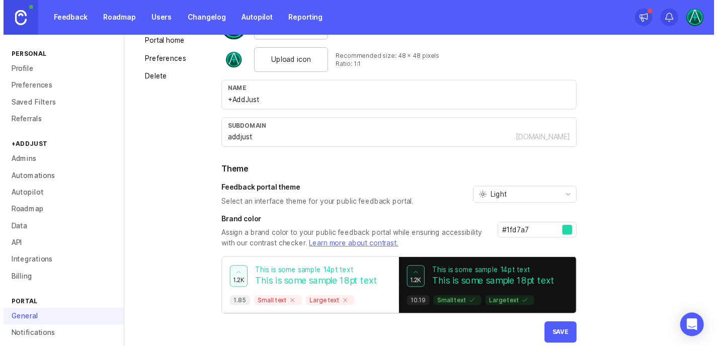
scroll to position [98, 0]
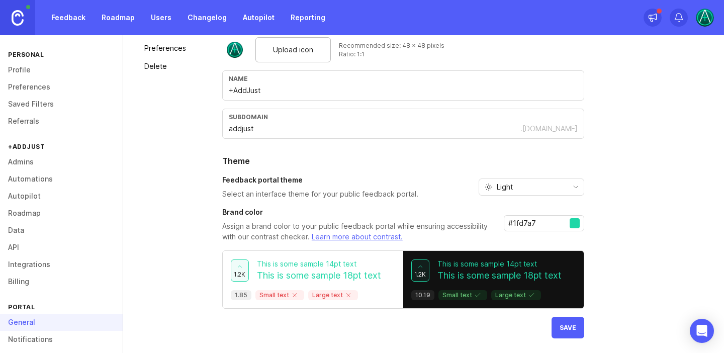
type input "#1fd7a7"
click at [568, 328] on span "Save" at bounding box center [568, 328] width 17 height 8
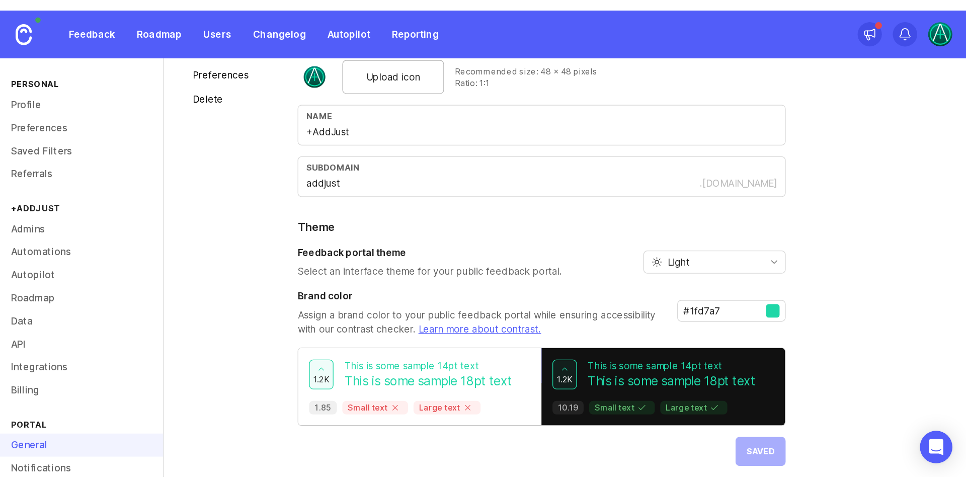
scroll to position [0, 0]
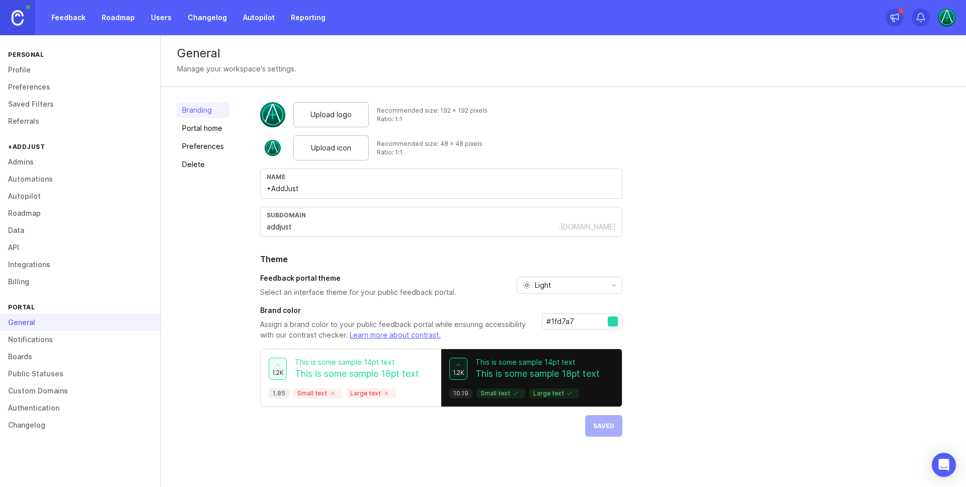
click at [47, 19] on link "Feedback" at bounding box center [68, 18] width 46 height 18
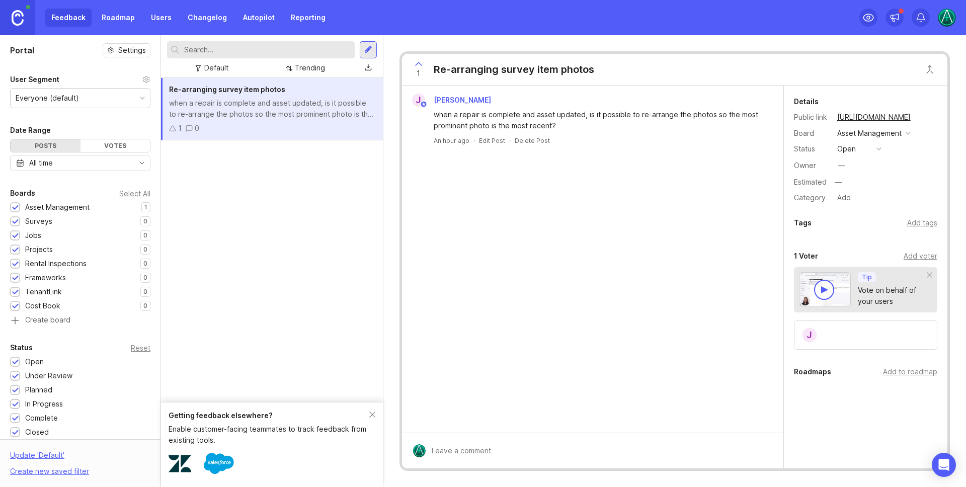
click at [24, 22] on link at bounding box center [17, 17] width 35 height 35
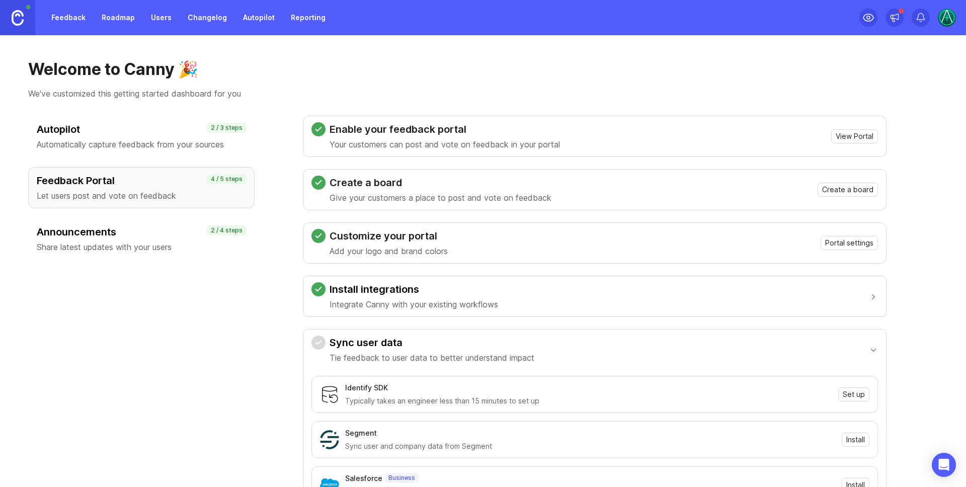
click at [176, 180] on h3 "Feedback Portal" at bounding box center [141, 181] width 209 height 14
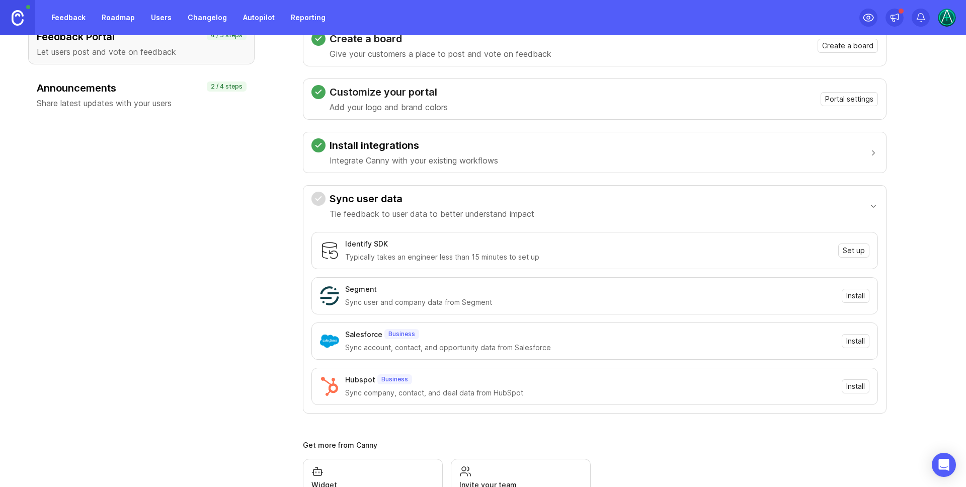
scroll to position [74, 0]
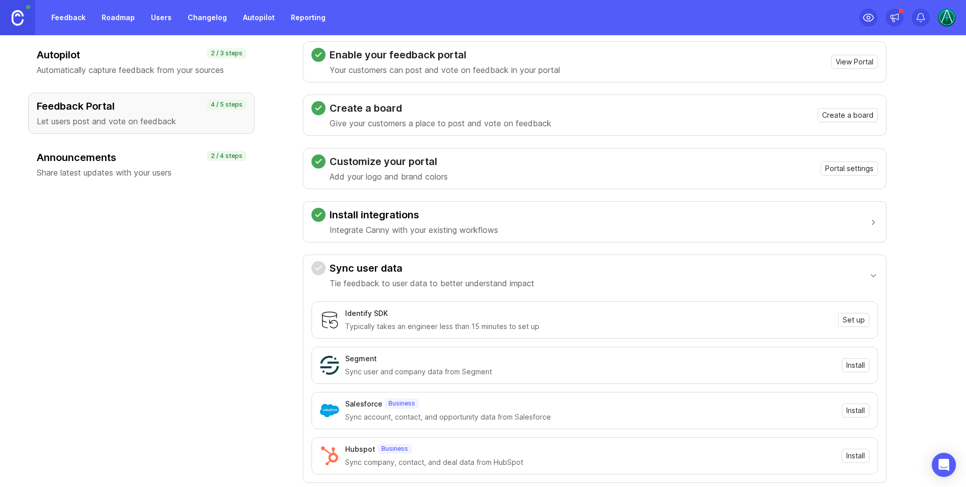
click at [154, 158] on h3 "Announcements" at bounding box center [141, 157] width 209 height 14
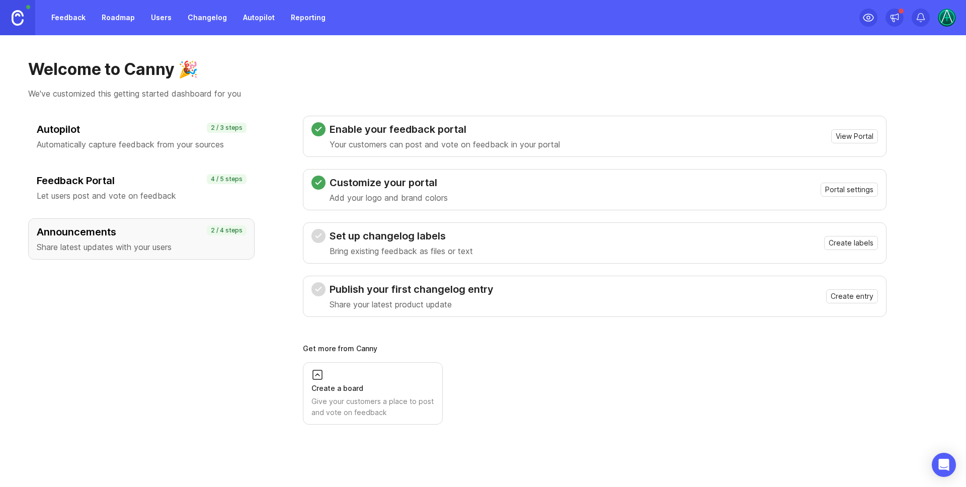
scroll to position [0, 0]
click at [829, 242] on button "Create labels" at bounding box center [851, 243] width 54 height 14
click at [168, 126] on h3 "Autopilot" at bounding box center [141, 129] width 209 height 14
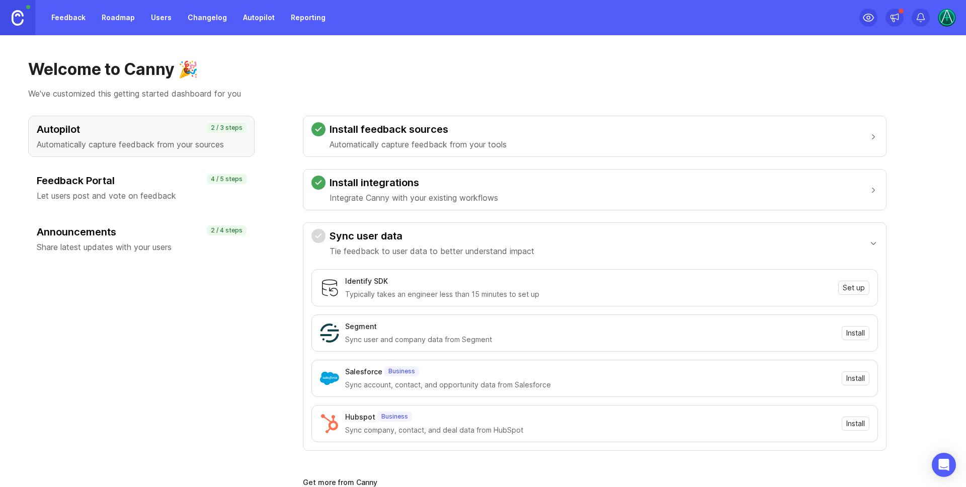
click at [61, 18] on link "Feedback" at bounding box center [68, 18] width 46 height 18
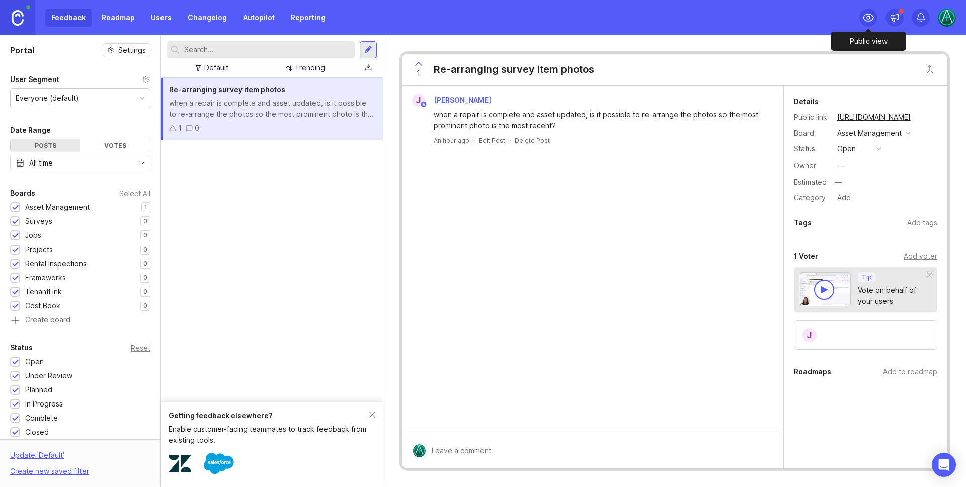
click at [875, 18] on div at bounding box center [868, 18] width 18 height 18
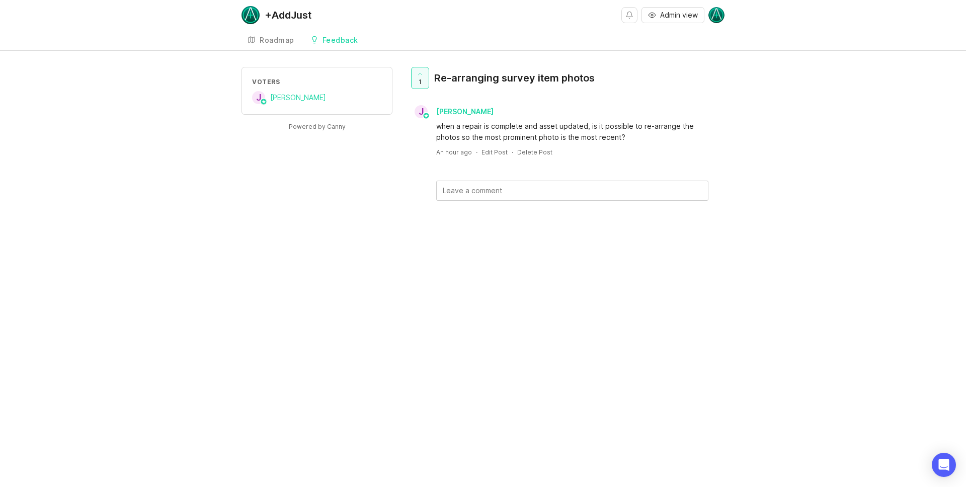
click at [267, 40] on div "Roadmap" at bounding box center [277, 40] width 35 height 7
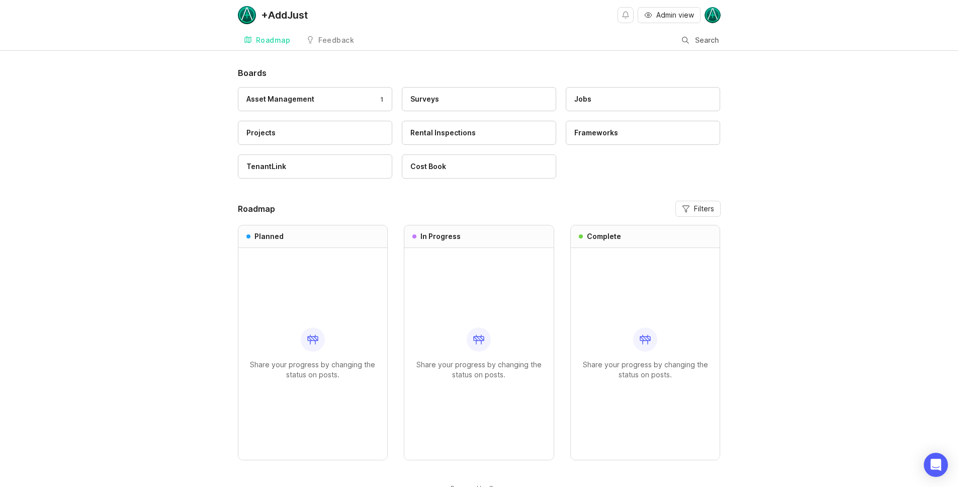
click at [334, 37] on div "Feedback" at bounding box center [336, 40] width 36 height 7
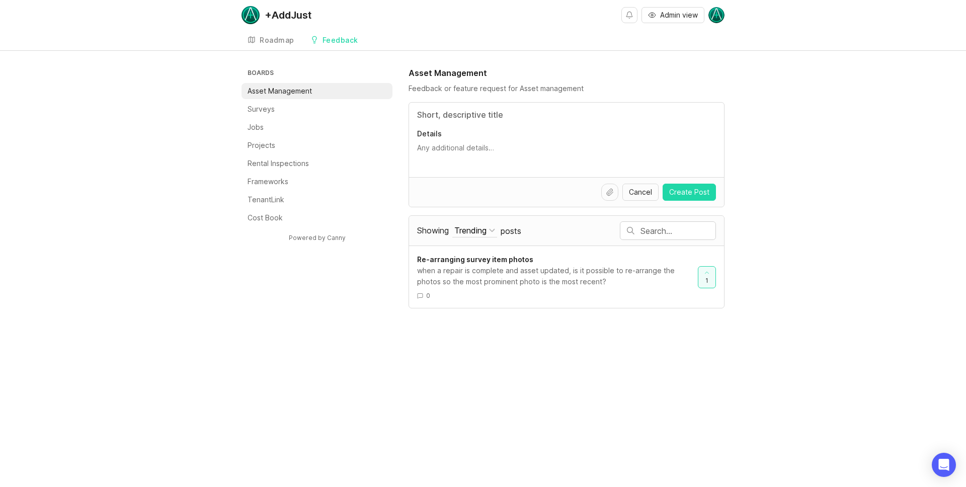
click at [285, 40] on div "Roadmap" at bounding box center [277, 40] width 35 height 7
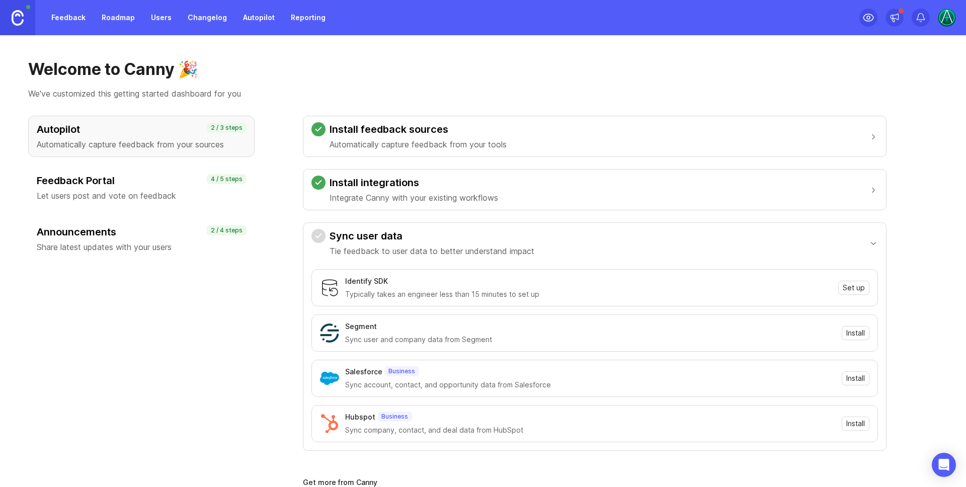
click at [75, 18] on link "Feedback" at bounding box center [68, 18] width 46 height 18
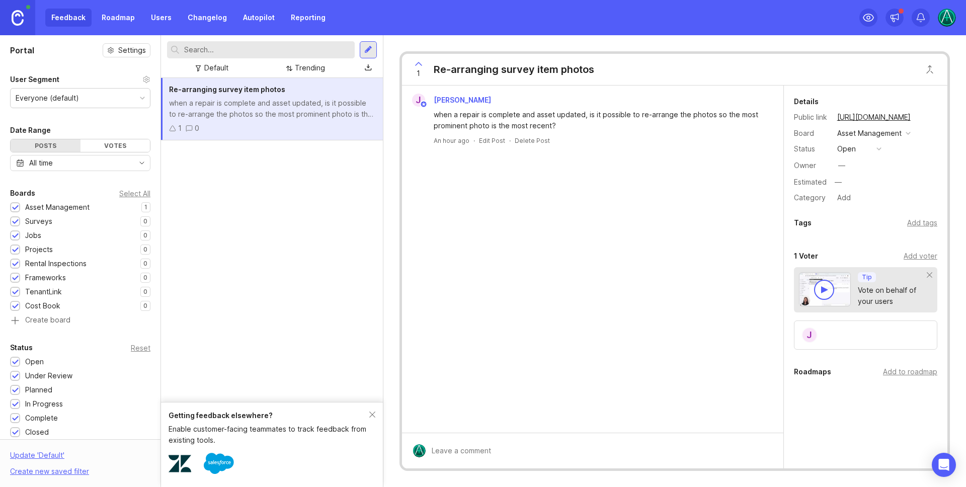
click at [878, 149] on div "button" at bounding box center [878, 148] width 5 height 5
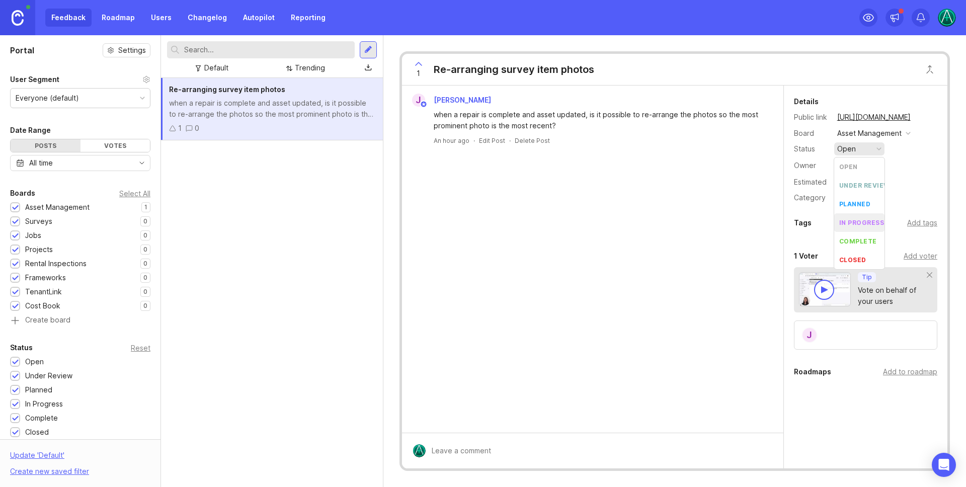
click at [855, 219] on div "in progress" at bounding box center [861, 222] width 45 height 9
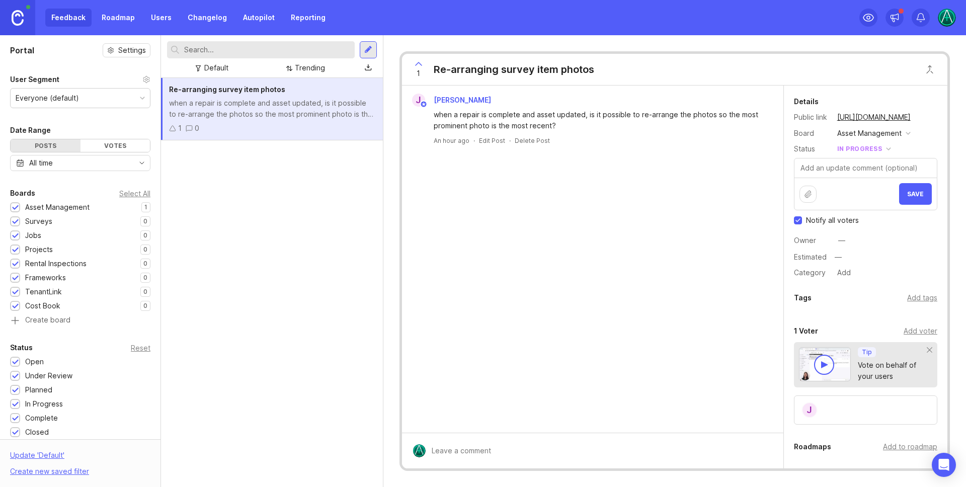
click at [912, 187] on button "Save" at bounding box center [915, 194] width 33 height 22
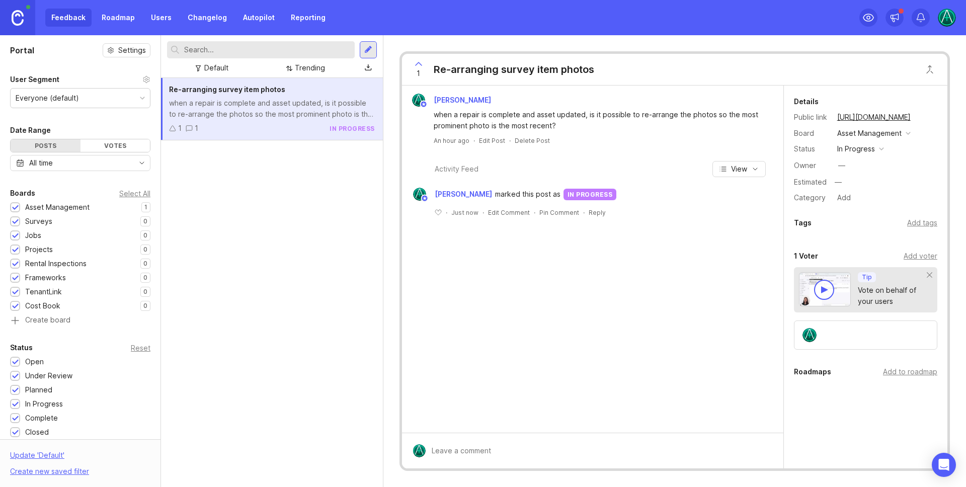
click at [59, 15] on div "Feedback Roadmap Users Changelog Autopilot Reporting" at bounding box center [188, 18] width 286 height 18
click at [870, 21] on icon at bounding box center [868, 17] width 10 height 7
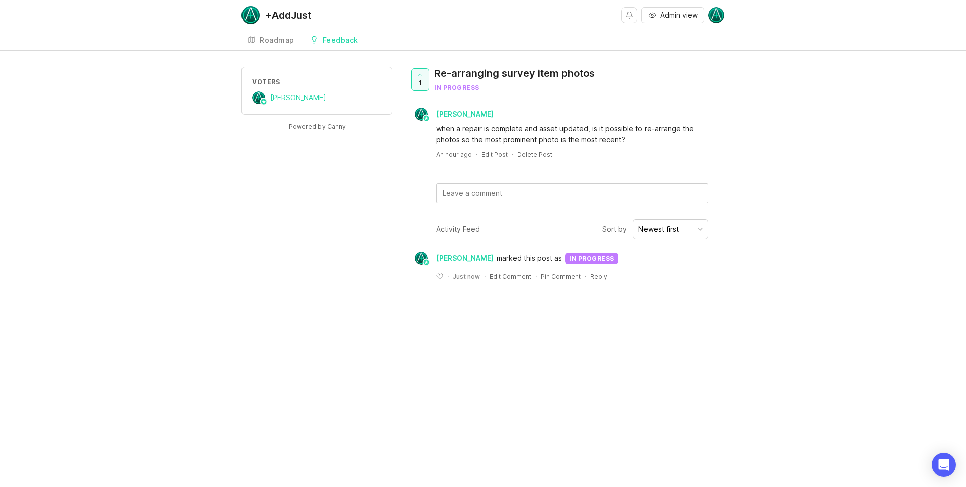
click at [267, 38] on div "Roadmap" at bounding box center [277, 40] width 35 height 7
